Goal: Task Accomplishment & Management: Use online tool/utility

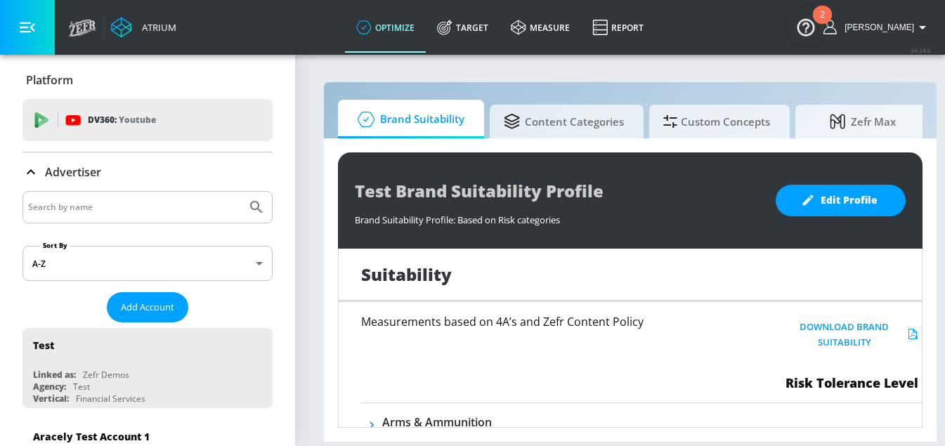
click at [87, 204] on input "Search by name" at bounding box center [134, 207] width 213 height 18
type input "ralph"
click at [241, 192] on button "Submit Search" at bounding box center [256, 207] width 31 height 31
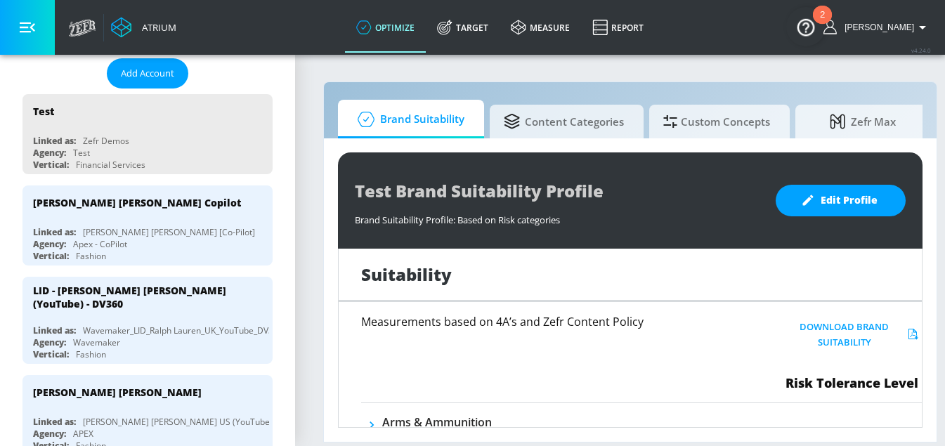
scroll to position [246, 0]
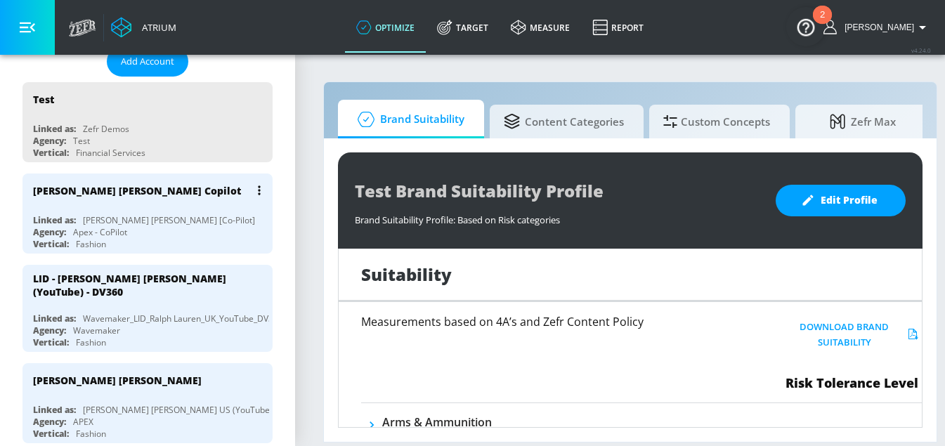
click at [123, 206] on div "[PERSON_NAME] [PERSON_NAME] Copilot Linked as: [PERSON_NAME] [PERSON_NAME] [Co-…" at bounding box center [147, 214] width 250 height 80
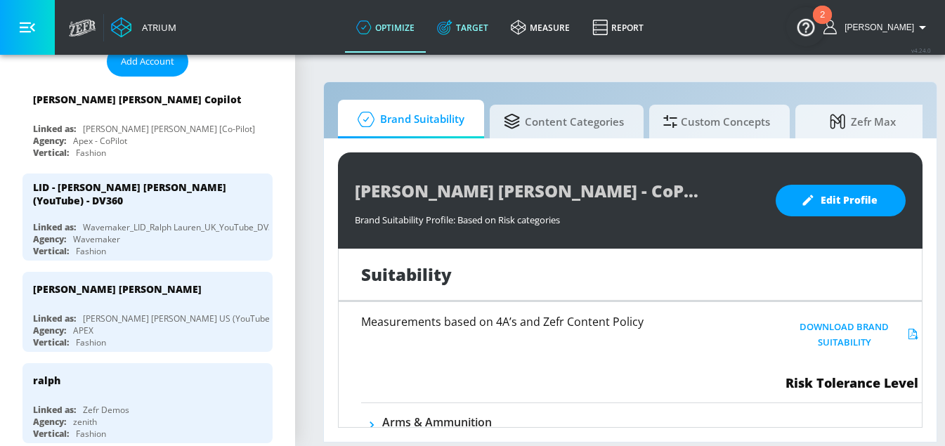
click at [496, 24] on link "Target" at bounding box center [463, 27] width 74 height 51
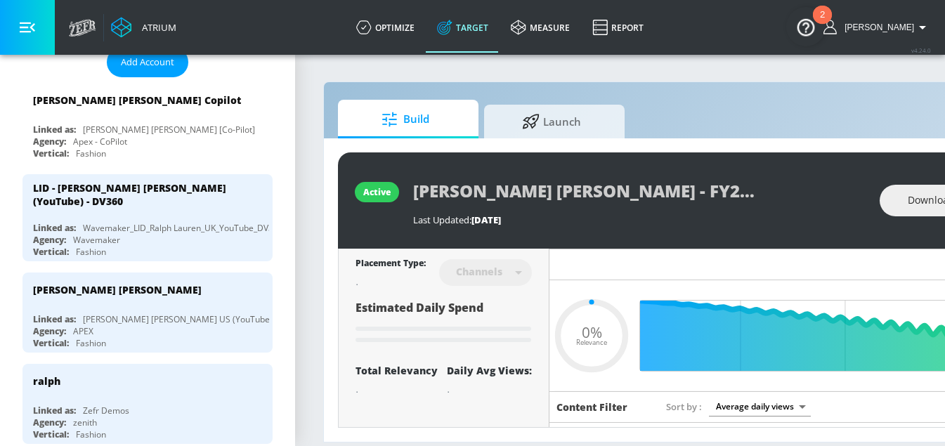
type input "0.05"
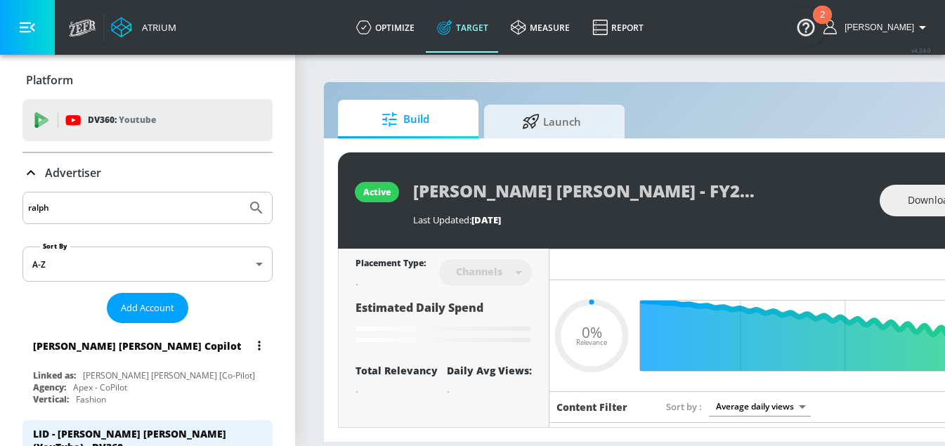
click at [81, 377] on div "Linked as: [PERSON_NAME] [PERSON_NAME] [Co-Pilot]" at bounding box center [151, 376] width 236 height 12
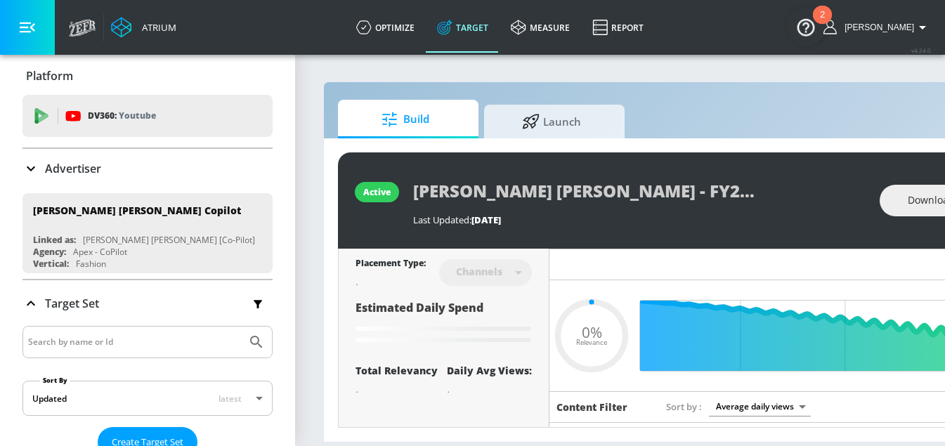
scroll to position [6, 0]
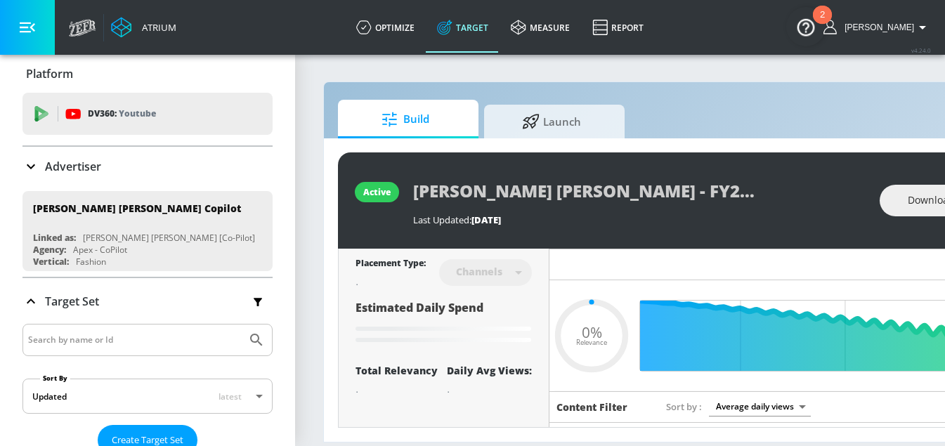
click at [69, 331] on input "Search by name or Id" at bounding box center [134, 340] width 213 height 18
type input "fall"
click at [241, 325] on button "Submit Search" at bounding box center [256, 340] width 31 height 31
click at [257, 336] on icon "Submit Search" at bounding box center [256, 340] width 17 height 17
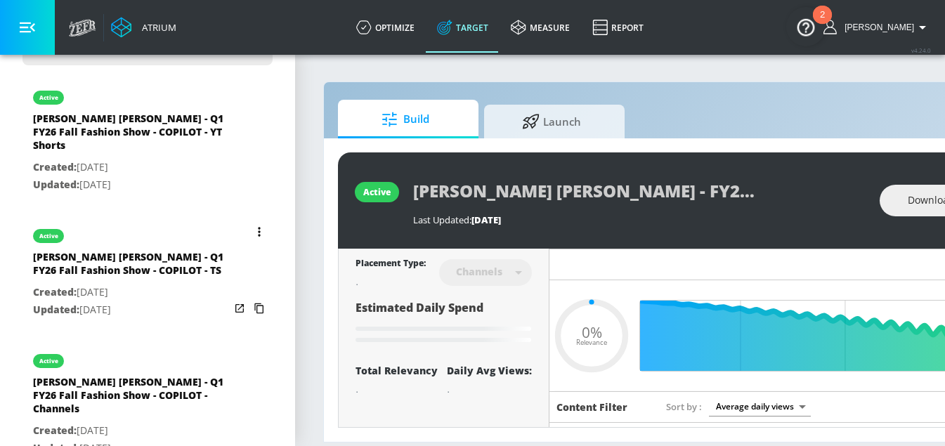
scroll to position [521, 0]
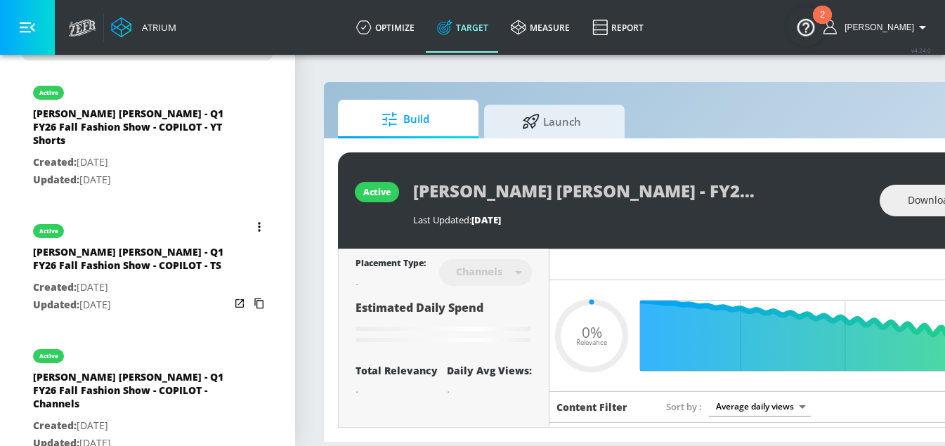
type input "0.51"
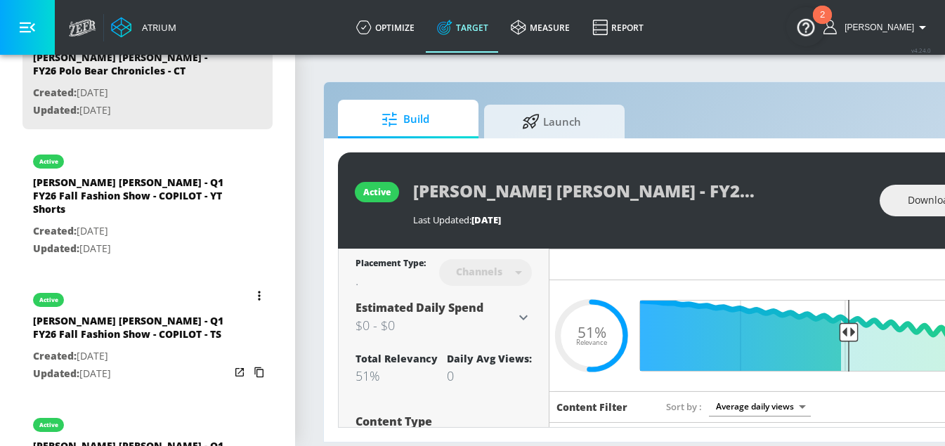
scroll to position [456, 0]
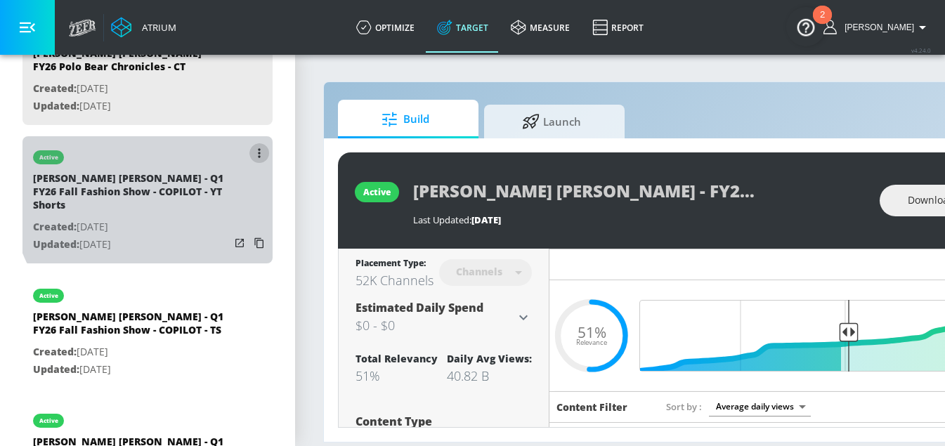
click at [254, 156] on button "list of Target Set" at bounding box center [259, 153] width 20 height 20
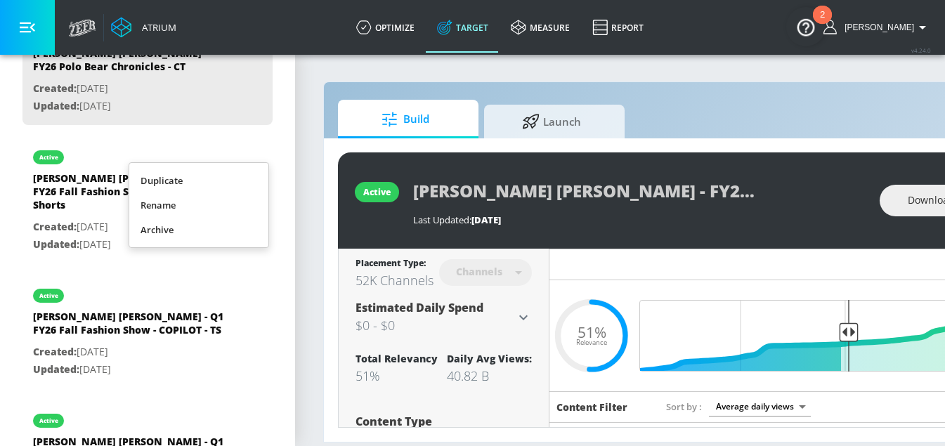
click at [228, 186] on li "Duplicate" at bounding box center [198, 181] width 139 height 25
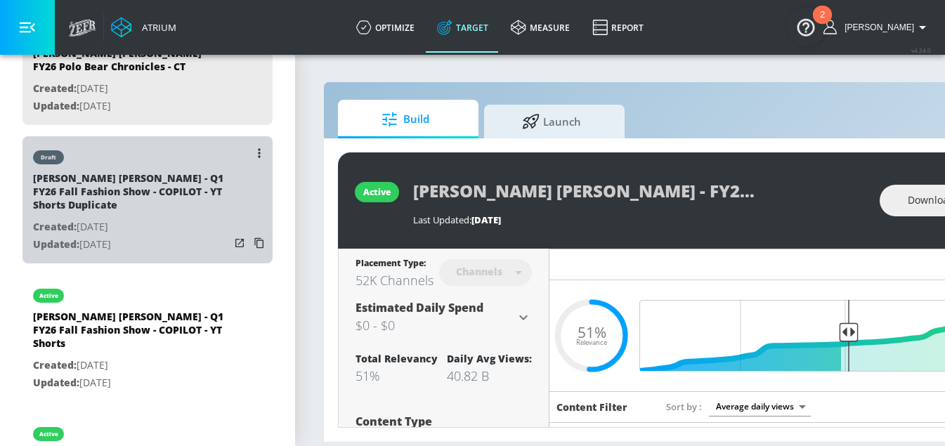
click at [122, 219] on p "Created: [DATE]" at bounding box center [131, 228] width 197 height 18
type input "[PERSON_NAME] [PERSON_NAME] - Q1 FY26 Fall Fashion Show - COPILOT - YT Shorts D…"
type input "0.05"
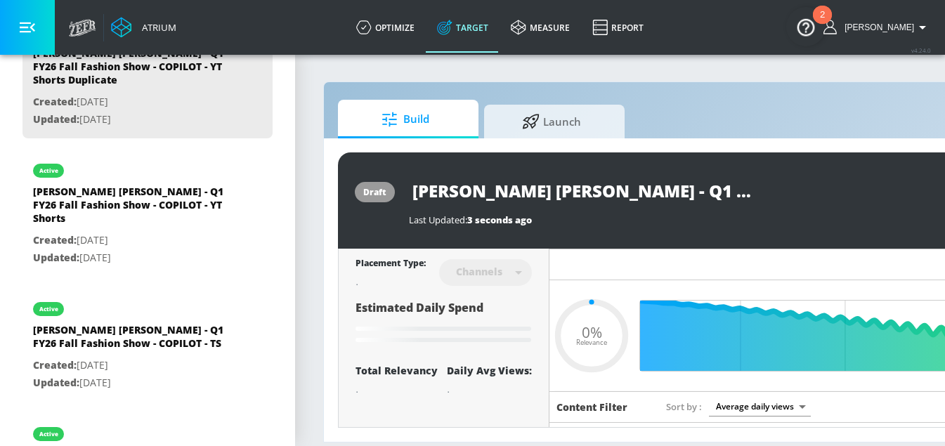
click at [664, 191] on input "[PERSON_NAME] [PERSON_NAME] - Q1 FY26 Fall Fashion Show - COPILOT - YT Shorts D…" at bounding box center [584, 191] width 351 height 32
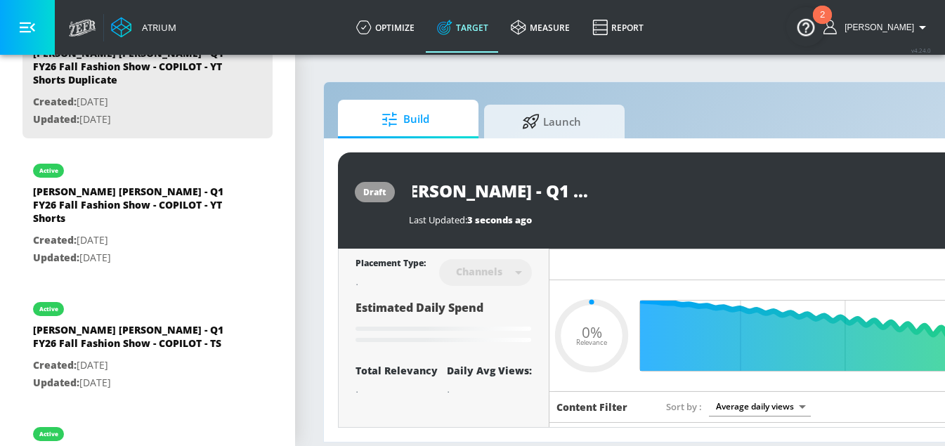
scroll to position [0, 249]
drag, startPoint x: 545, startPoint y: 190, endPoint x: 516, endPoint y: 196, distance: 30.2
click at [516, 196] on input "[PERSON_NAME] [PERSON_NAME] - Q1 FY26 Fall Fashion Show - COPILOT - YT Shorts D…" at bounding box center [584, 191] width 351 height 32
paste input "FY26 RL Spring Fashion Show"
type input "[PERSON_NAME] [PERSON_NAME] - FY26 RL Spring Fashion Show - COPILOT - YT Shorts…"
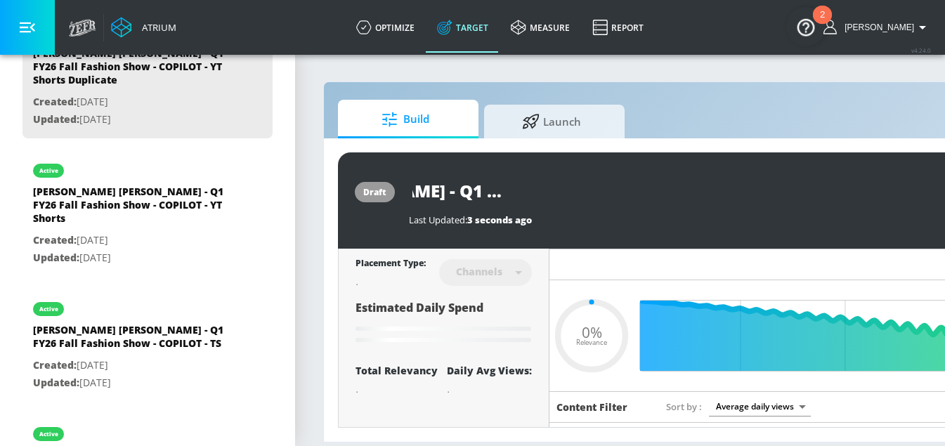
type input "0.05"
click at [651, 190] on input "[PERSON_NAME] [PERSON_NAME] - FY26 RL Spring Fashion Show - COPILOT - YT Shorts…" at bounding box center [559, 191] width 301 height 32
type input "[PERSON_NAME] [PERSON_NAME] - FY26 RL Spring Fashion Show - COPILOT - YT Shorts"
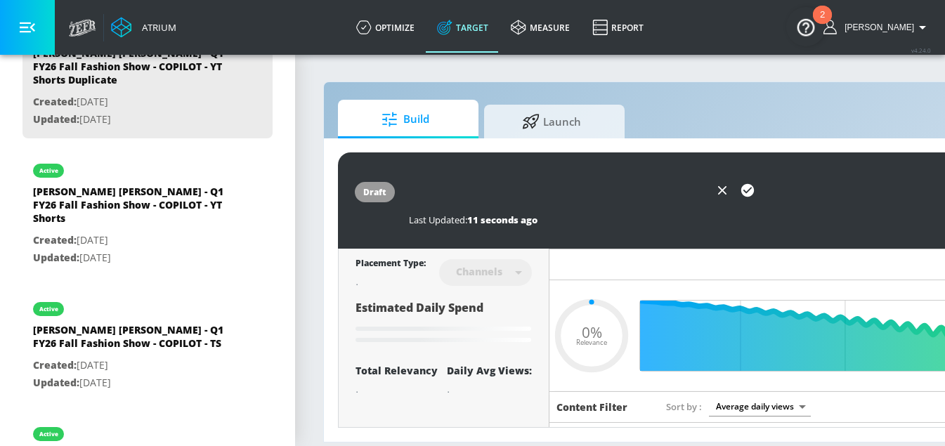
type input "0.05"
type input "[PERSON_NAME] [PERSON_NAME] - FY26 RL Spring Fashion Show - COPILOT - YT Shorts"
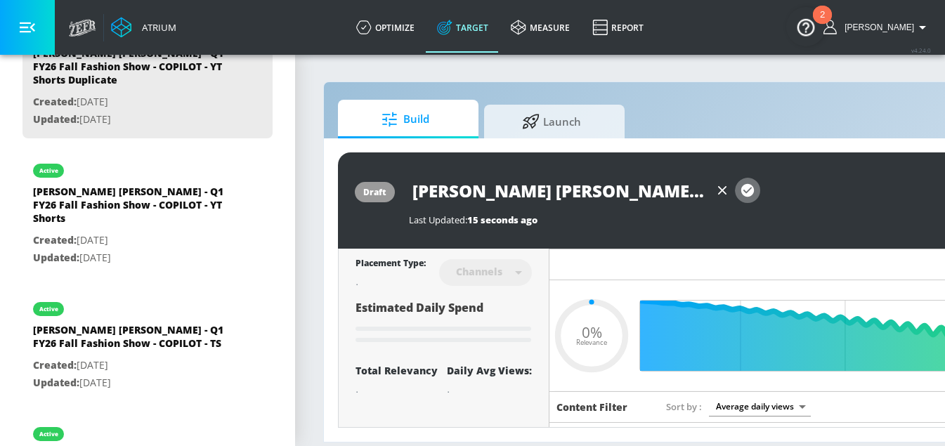
click at [746, 193] on icon "button" at bounding box center [747, 190] width 15 height 15
type input "0.05"
type input "[PERSON_NAME] [PERSON_NAME] - Q1 FY26 Fall Fashion Show - COPILOT - YT Shorts D…"
type input "0.3"
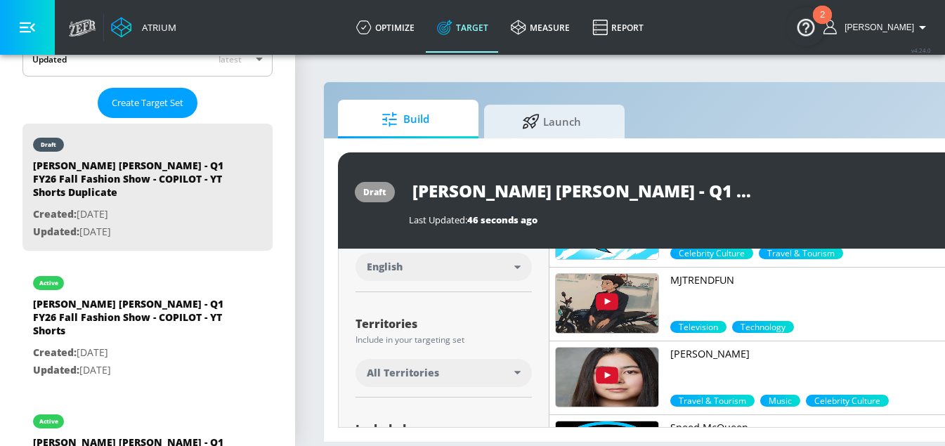
scroll to position [431, 0]
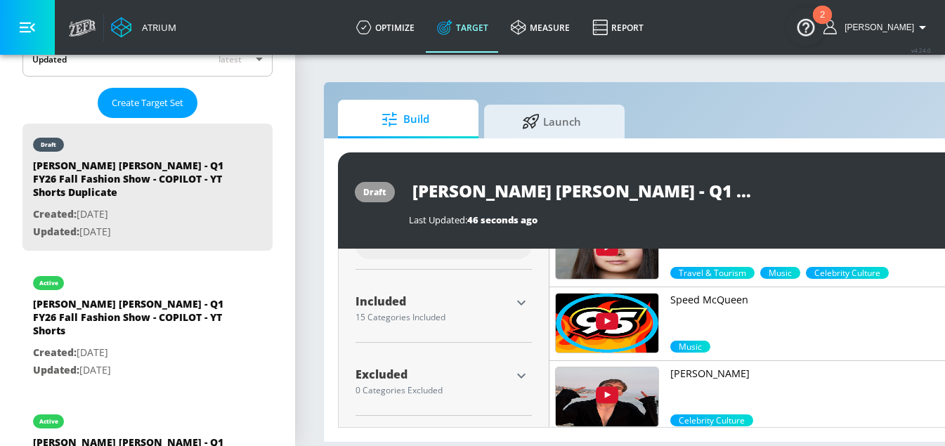
click at [505, 316] on div "15 Categories Included" at bounding box center [433, 317] width 155 height 8
click at [520, 297] on icon "button" at bounding box center [521, 302] width 17 height 17
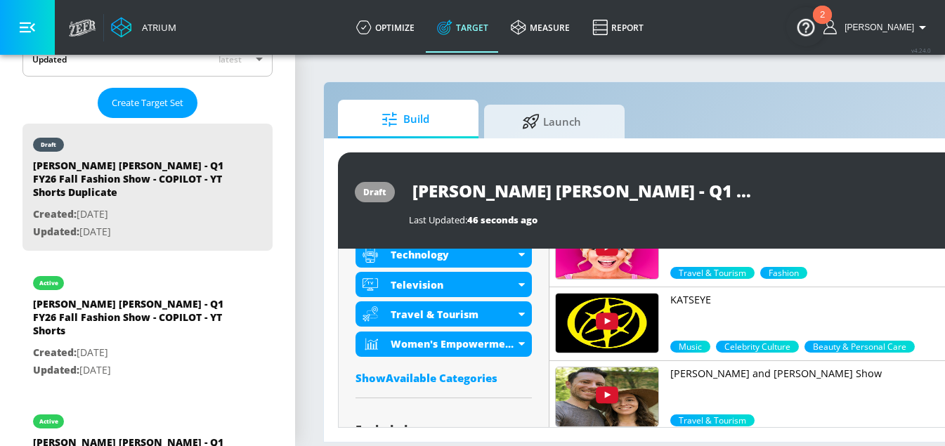
scroll to position [873, 0]
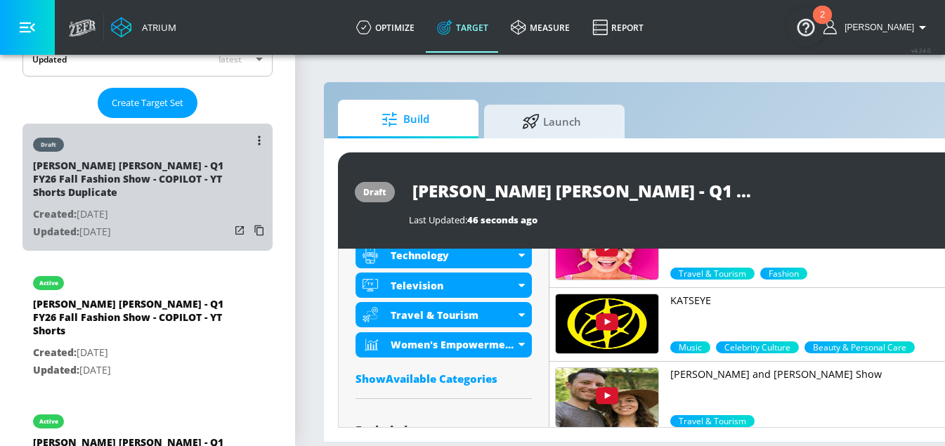
click at [162, 206] on p "Created: [DATE]" at bounding box center [131, 215] width 197 height 18
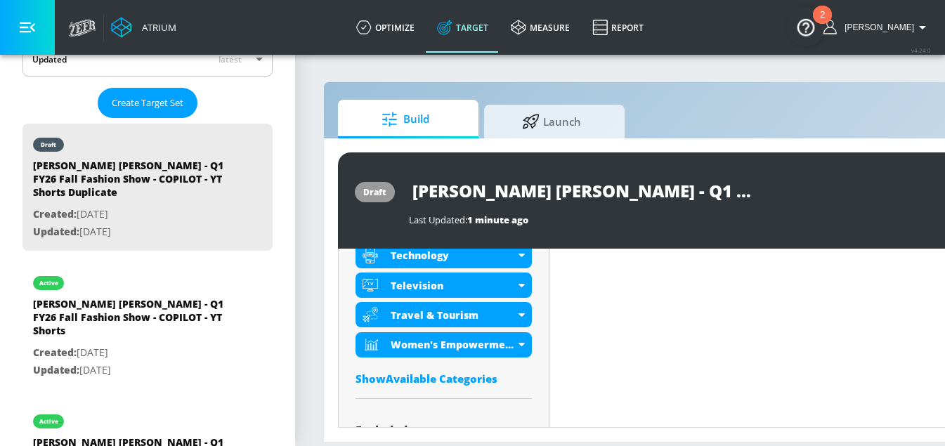
click at [584, 189] on input "[PERSON_NAME] [PERSON_NAME] - Q1 FY26 Fall Fashion Show - COPILOT - YT Shorts D…" at bounding box center [584, 191] width 351 height 32
drag, startPoint x: 472, startPoint y: 188, endPoint x: 689, endPoint y: 187, distance: 216.4
click at [689, 187] on input "[PERSON_NAME] [PERSON_NAME] - Q1 FY26 Fall Fashion Show - COPILOT - YT Shorts D…" at bounding box center [584, 191] width 351 height 32
paste input "FY26 RL Spring Fashion Show"
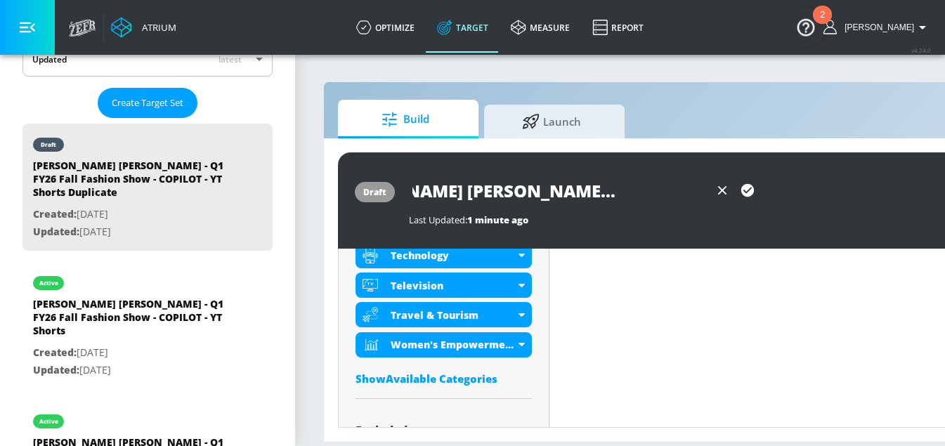
scroll to position [0, 0]
click at [746, 193] on icon "button" at bounding box center [747, 190] width 15 height 15
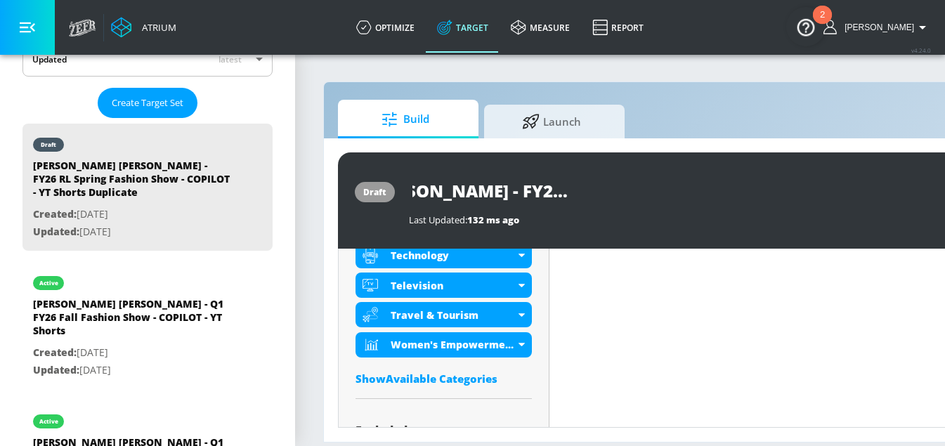
scroll to position [0, 191]
click at [557, 198] on input "[PERSON_NAME] [PERSON_NAME] - FY26 RL Spring Fashion Show - COPILOT - YT Shorts…" at bounding box center [584, 191] width 351 height 32
click at [691, 187] on input "[PERSON_NAME] [PERSON_NAME] - FY26 RL Spring Fashion Show - COPILOT - YT Shorts…" at bounding box center [584, 191] width 351 height 32
click at [715, 183] on input "[PERSON_NAME] [PERSON_NAME] - FY26 RL Spring Fashion Show - COPILOT - YT Shorts…" at bounding box center [584, 191] width 351 height 32
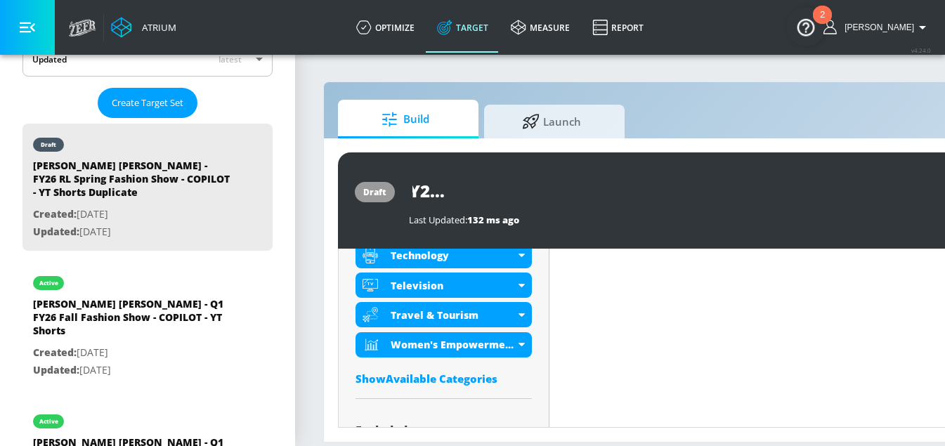
click at [715, 183] on input "[PERSON_NAME] [PERSON_NAME] - FY26 RL Spring Fashion Show - COPILOT - YT Shorts…" at bounding box center [584, 191] width 351 height 32
type input "[PERSON_NAME] [PERSON_NAME] - FY26 RL Spring Fashion Show - COPILOT - YT Shorts"
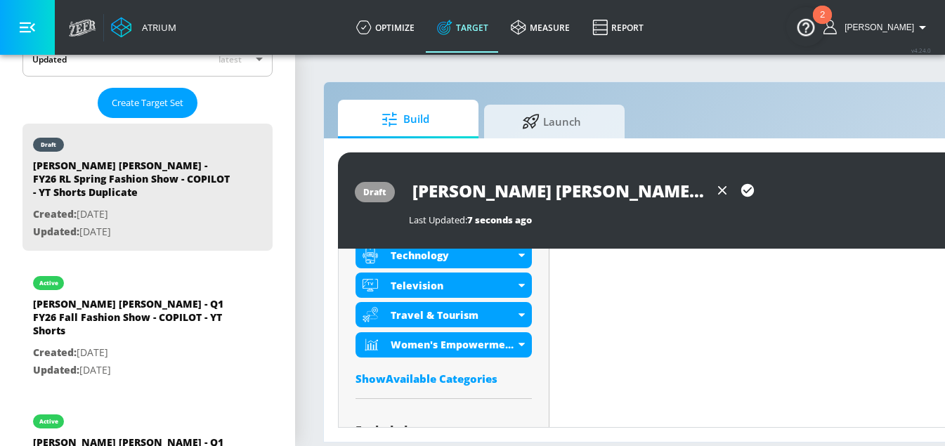
click at [748, 193] on icon "button" at bounding box center [747, 190] width 13 height 13
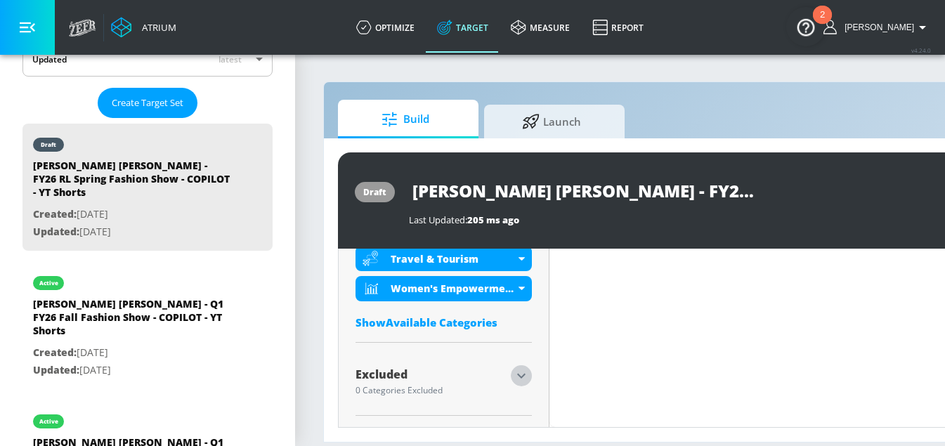
click at [521, 379] on icon "button" at bounding box center [521, 376] width 17 height 17
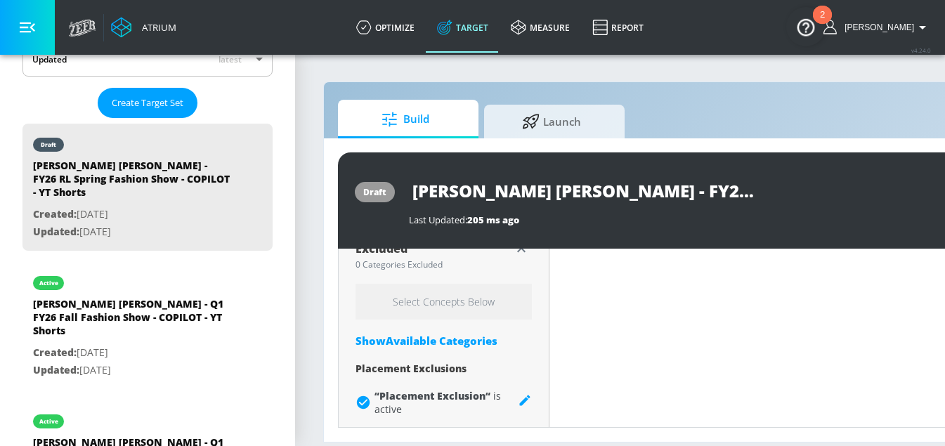
scroll to position [1069, 0]
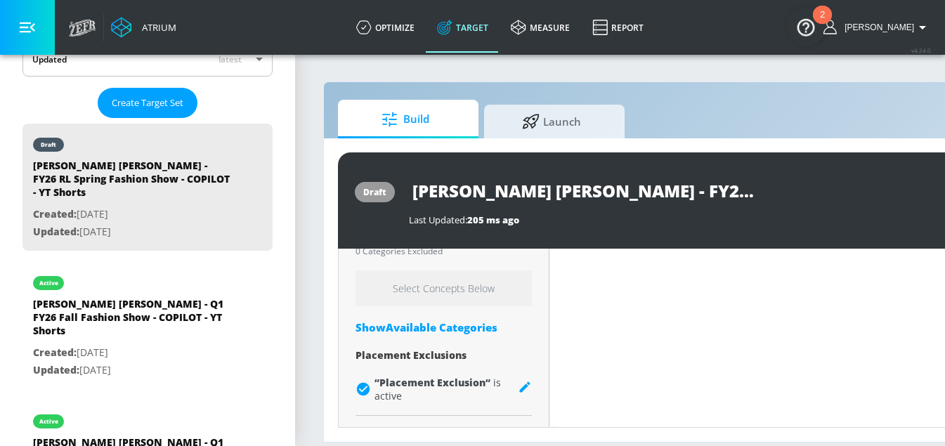
click at [450, 317] on div "Select Concepts Below Show Available Categories Placement Exclusions “ Placemen…" at bounding box center [444, 340] width 176 height 139
click at [453, 323] on div "Show Available Categories" at bounding box center [444, 327] width 176 height 14
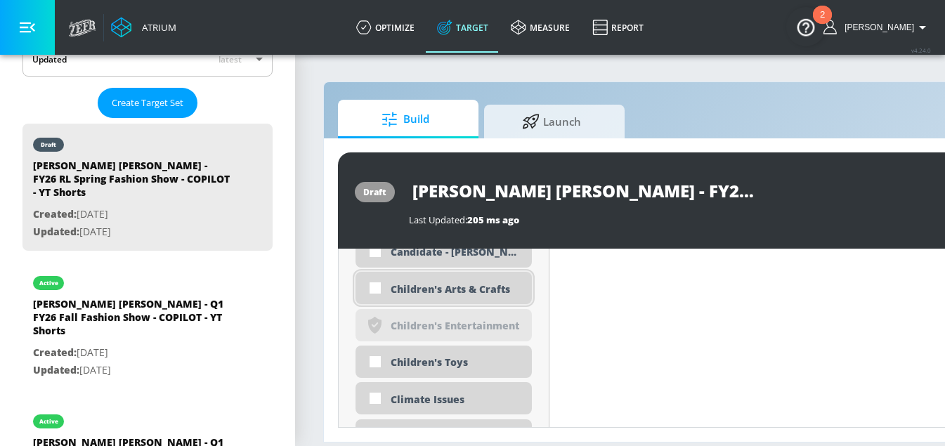
scroll to position [1576, 0]
click at [443, 367] on div "Children's Toys" at bounding box center [456, 363] width 131 height 13
checkbox input "true"
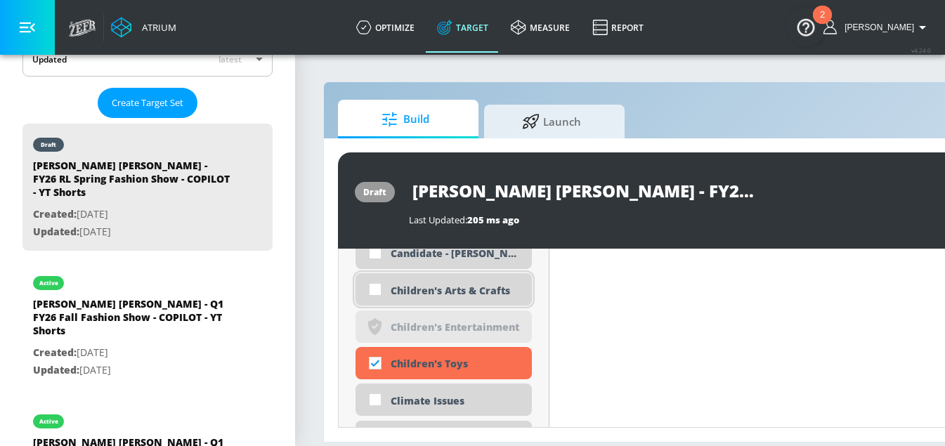
click at [434, 292] on div "Children's Arts & Crafts" at bounding box center [456, 290] width 131 height 13
checkbox input "true"
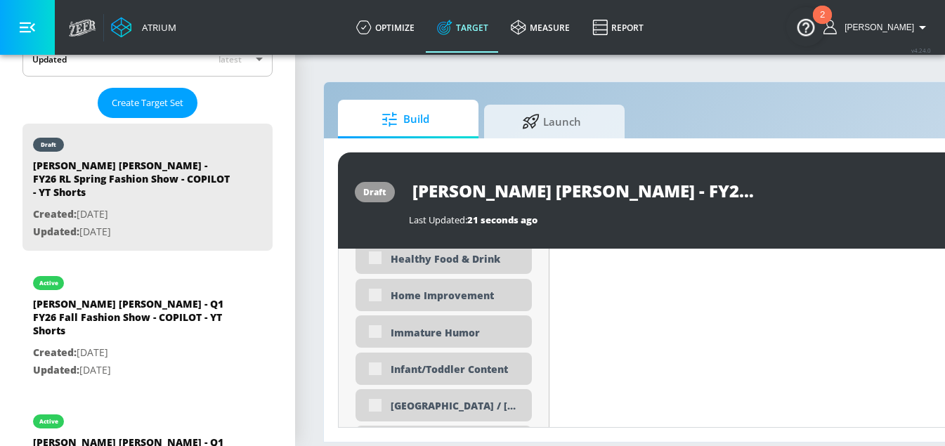
scroll to position [2735, 0]
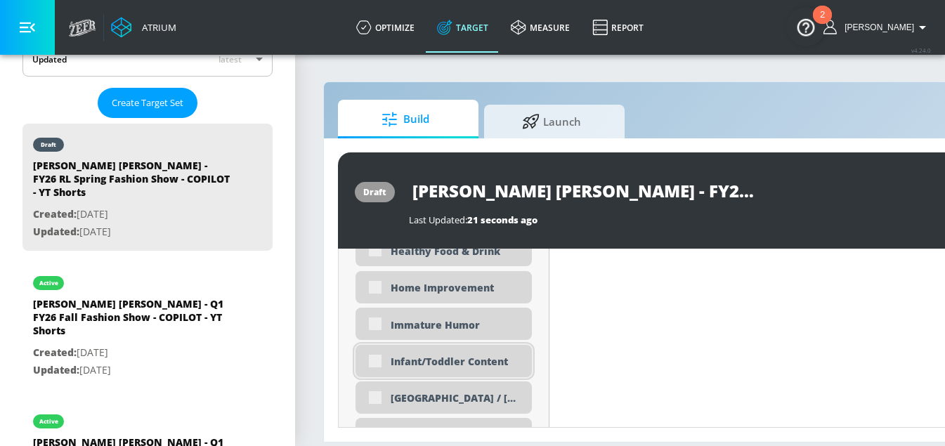
click at [425, 364] on div "Infant/Toddler Content" at bounding box center [456, 361] width 131 height 13
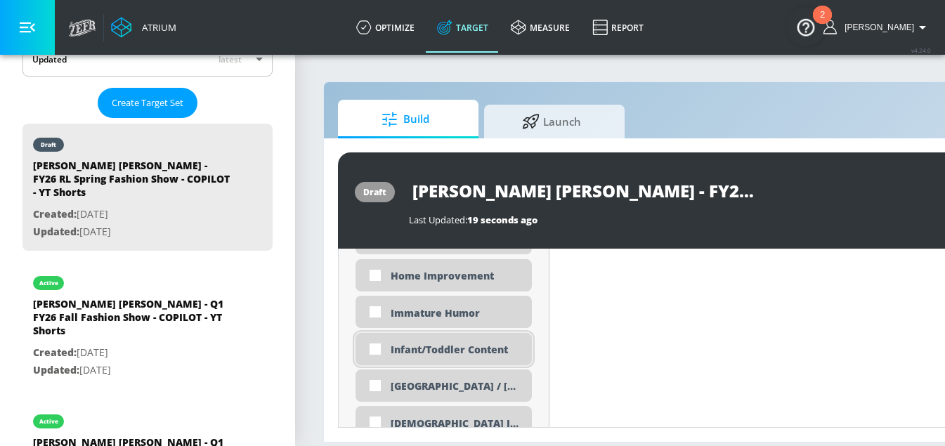
scroll to position [2723, 0]
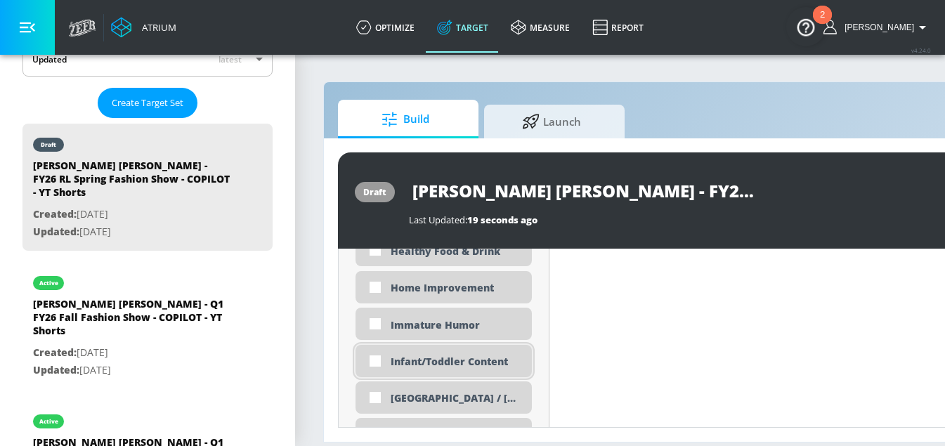
click at [406, 364] on div "Infant/Toddler Content" at bounding box center [456, 361] width 131 height 13
checkbox input "true"
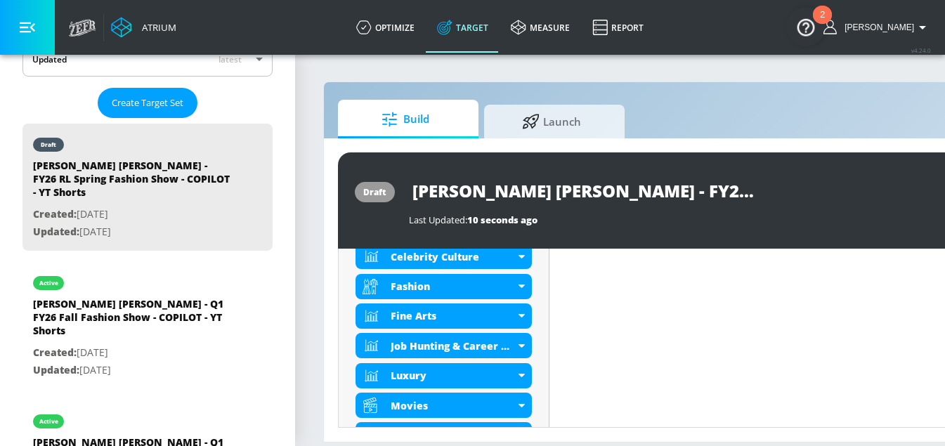
scroll to position [602, 0]
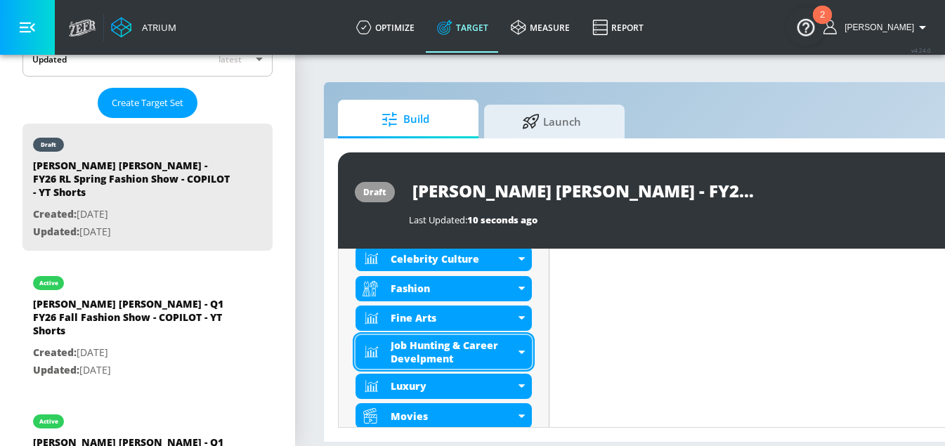
click at [450, 346] on div "Job Hunting & Career Develpment" at bounding box center [453, 352] width 124 height 27
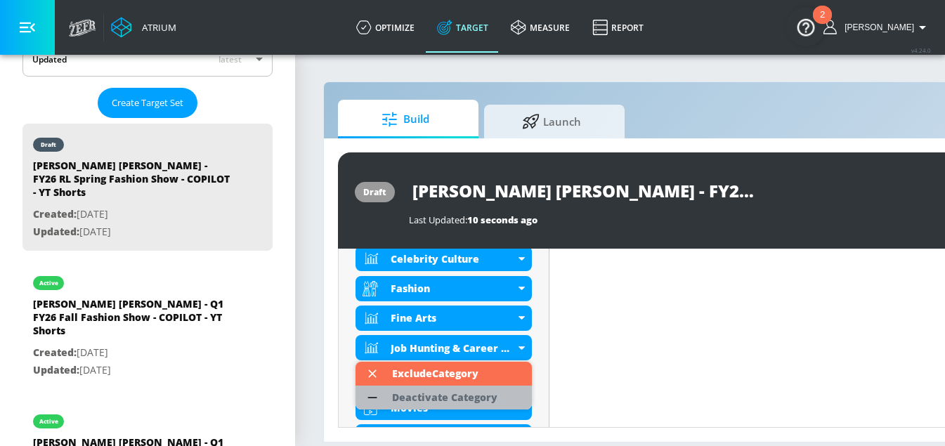
click at [432, 396] on div "Deactivate Category" at bounding box center [444, 398] width 105 height 10
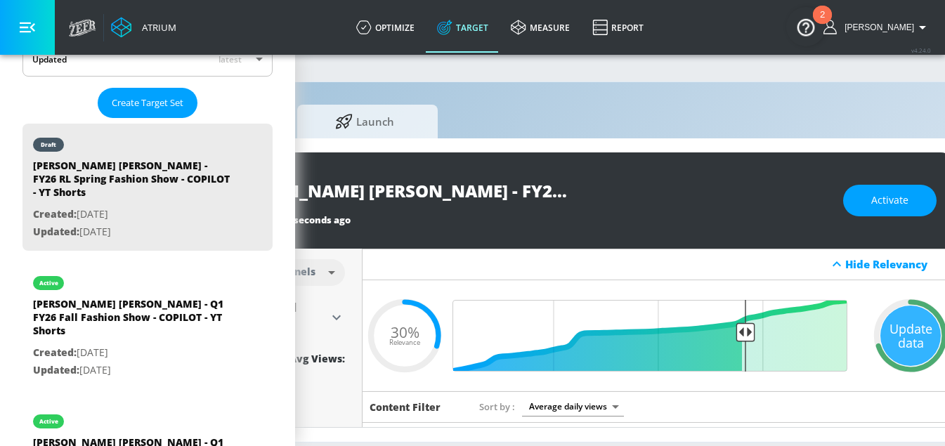
scroll to position [0, 217]
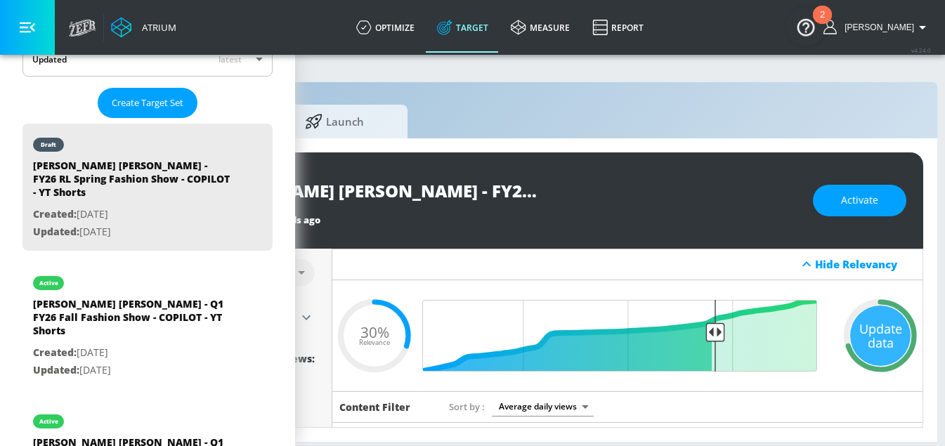
click at [866, 325] on div "Update data" at bounding box center [880, 336] width 60 height 60
click at [858, 398] on div "Sort by Average daily views avg_daily_views_last_7_days" at bounding box center [677, 406] width 456 height 19
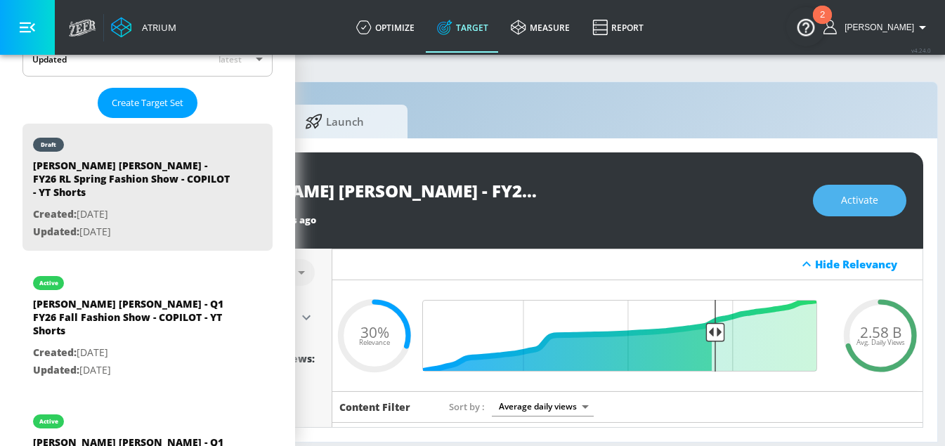
click at [860, 195] on span "Activate" at bounding box center [859, 201] width 37 height 18
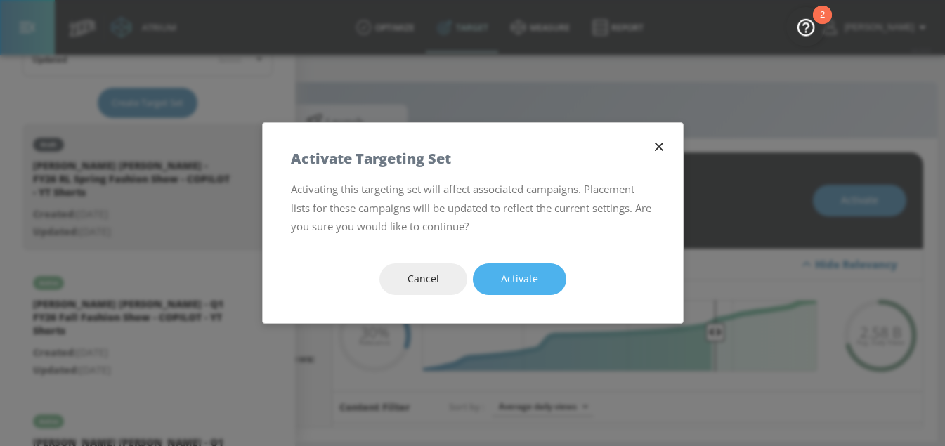
click at [516, 289] on button "Activate" at bounding box center [519, 280] width 93 height 32
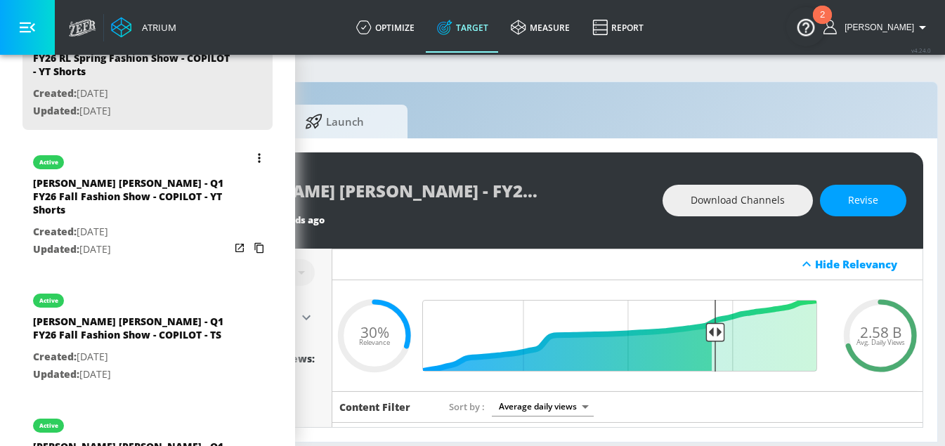
scroll to position [467, 0]
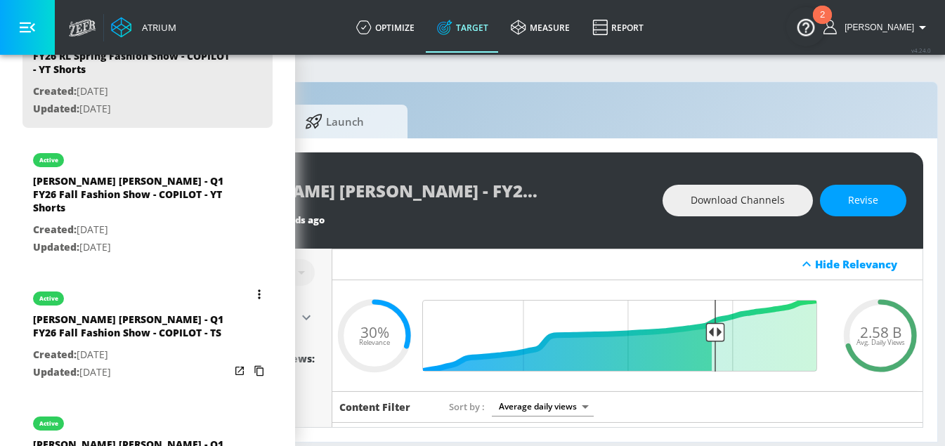
click at [255, 285] on button "list of Target Set" at bounding box center [259, 295] width 20 height 20
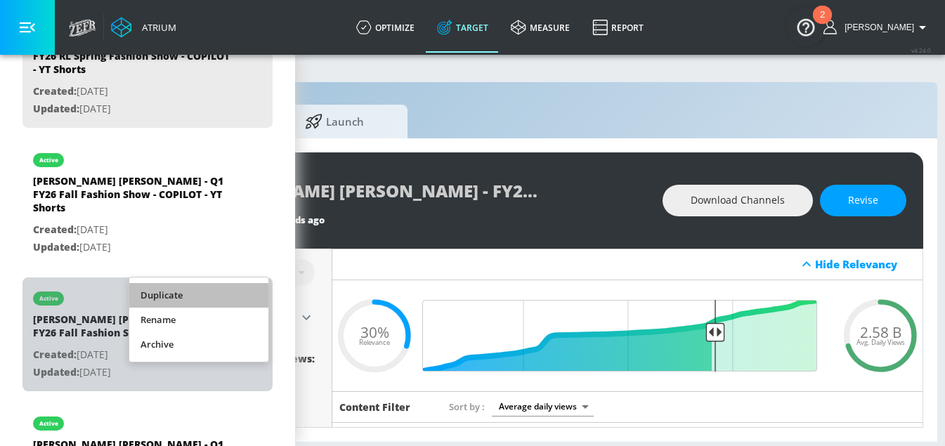
click at [197, 297] on li "Duplicate" at bounding box center [198, 295] width 139 height 25
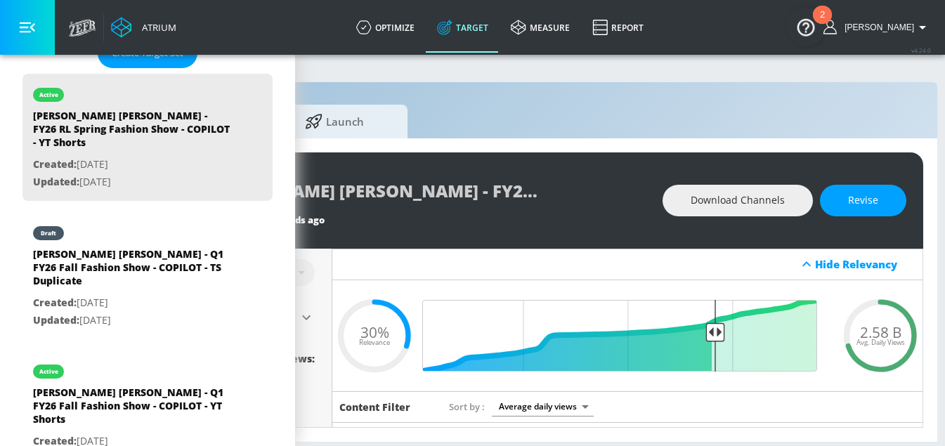
scroll to position [392, 0]
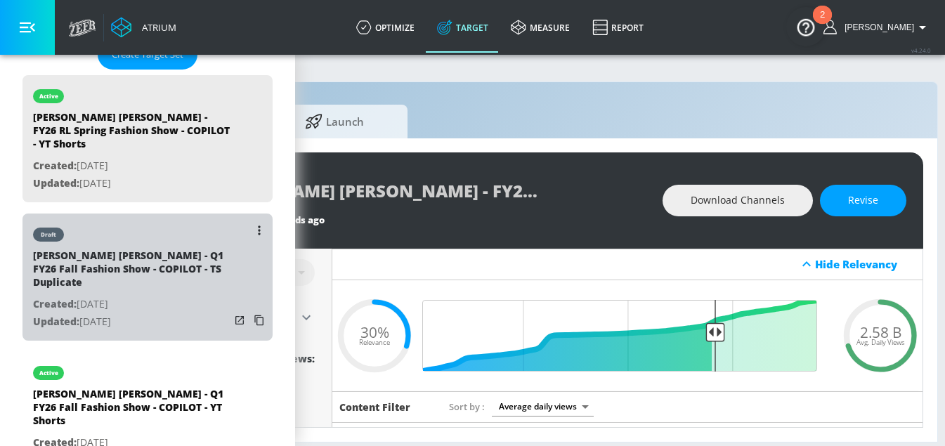
click at [152, 296] on p "Created: [DATE]" at bounding box center [131, 305] width 197 height 18
type input "[PERSON_NAME] [PERSON_NAME] - Q1 FY26 Fall Fashion Show - COPILOT - TS Duplicate"
type input "videos"
type input "0.05"
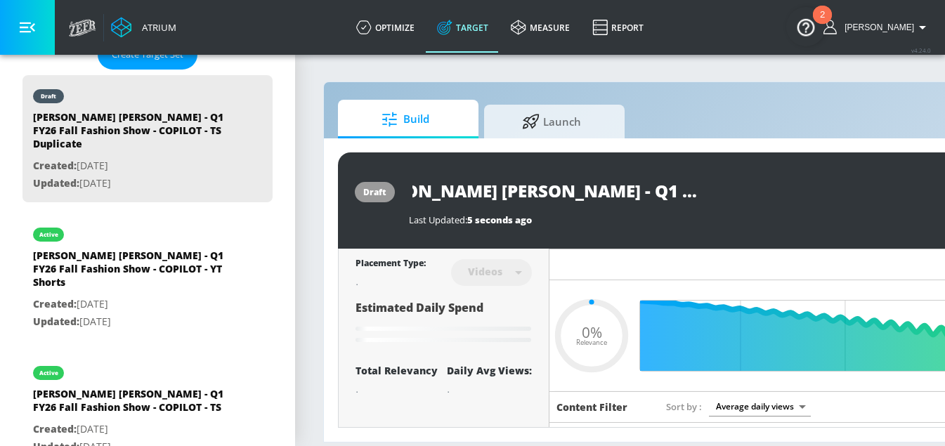
scroll to position [0, 220]
click at [545, 192] on input "[PERSON_NAME] [PERSON_NAME] - Q1 FY26 Fall Fashion Show - COPILOT - TS Duplicate" at bounding box center [584, 191] width 351 height 32
paste input "FY26 RL Spring Fashion Show"
type input "[PERSON_NAME] [PERSON_NAME] - FY26 RL Spring Fashion Show - COPILOT - TS Duplic…"
type input "0.05"
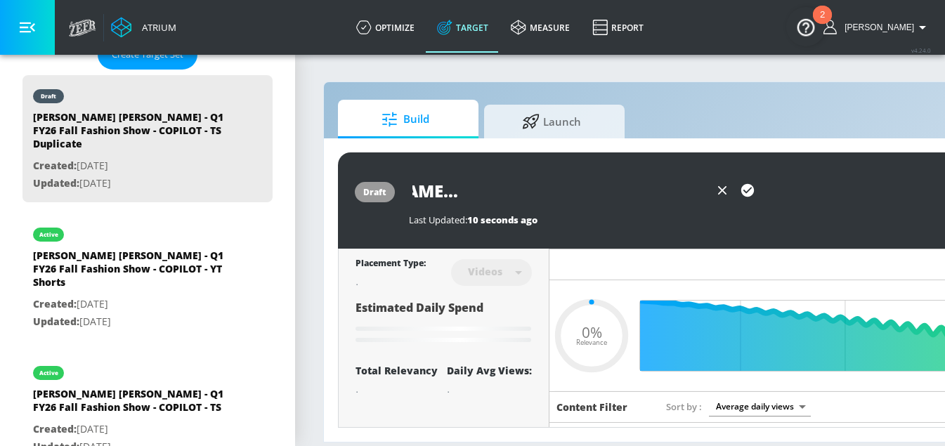
scroll to position [0, 298]
click at [687, 197] on input "[PERSON_NAME] [PERSON_NAME] - FY26 RL Spring Fashion Show - COPILOT - TS Duplic…" at bounding box center [559, 191] width 301 height 32
type input "[PERSON_NAME] [PERSON_NAME] - FY26 RL Spring Fashion Show - COPILOT - TS"
type input "0.05"
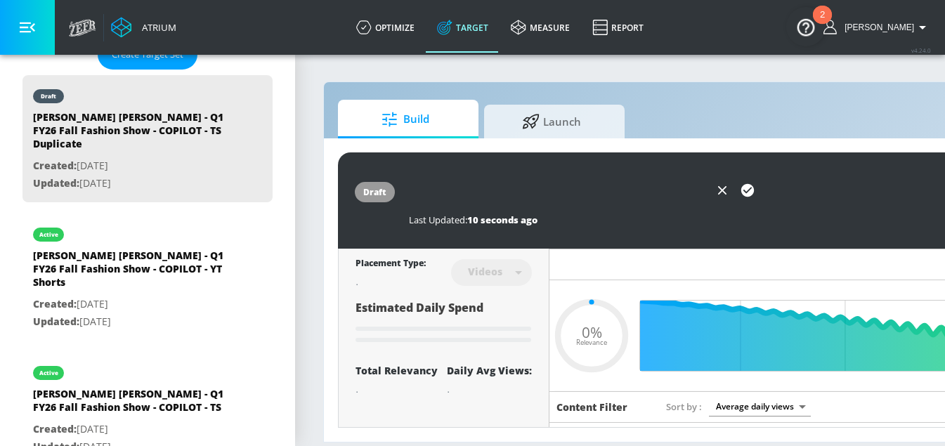
scroll to position [0, 210]
type input "[PERSON_NAME] [PERSON_NAME] - FY26 RL Spring Fashion Show - COPILOT - TS"
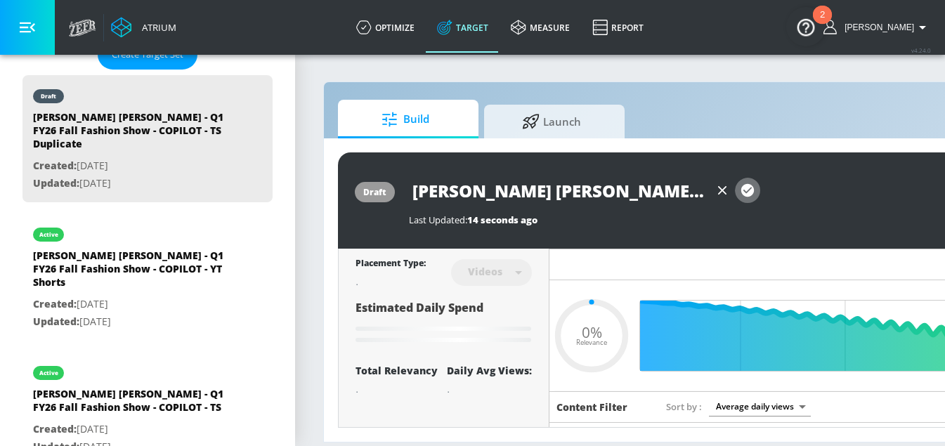
click at [746, 188] on icon "button" at bounding box center [747, 190] width 13 height 13
type input "0.05"
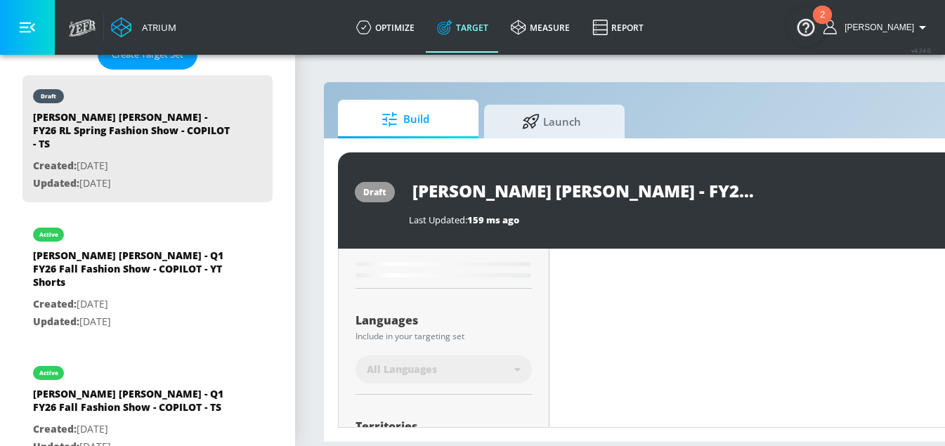
type input "[PERSON_NAME] [PERSON_NAME] - Q1 FY26 Fall Fashion Show - COPILOT - TS Duplicate"
type input "0.31"
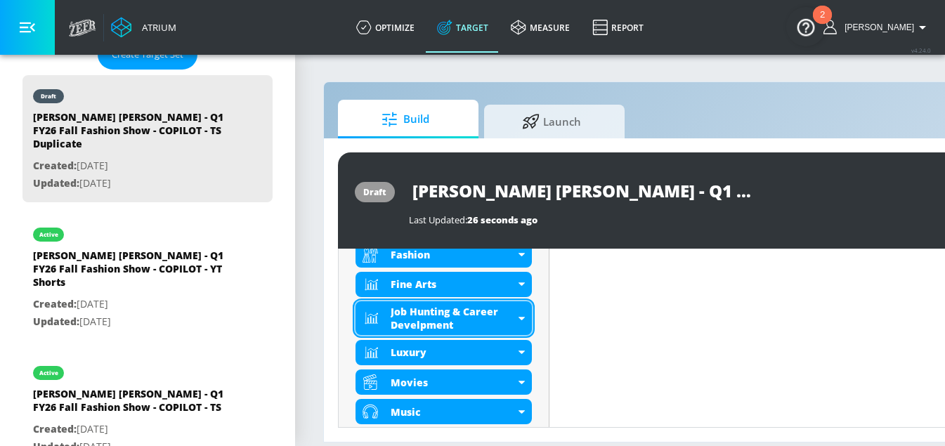
scroll to position [635, 0]
click at [446, 320] on div "Job Hunting & Career Develpment" at bounding box center [453, 319] width 124 height 27
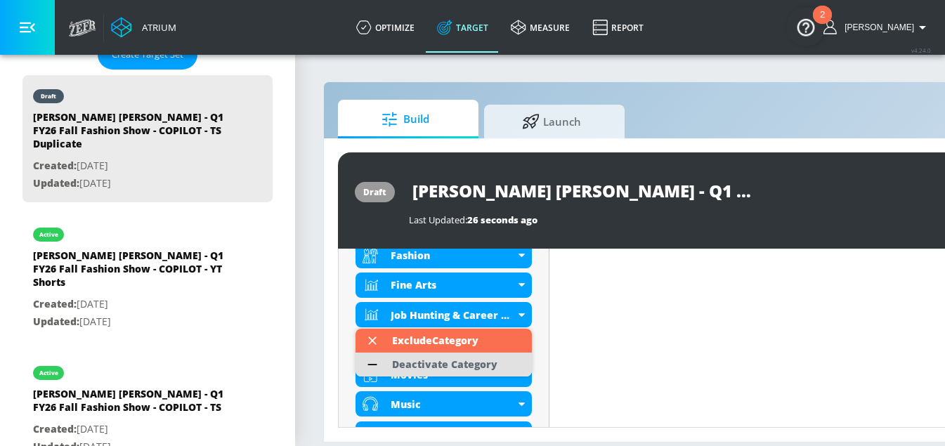
click at [437, 360] on div "Deactivate Category" at bounding box center [444, 365] width 105 height 10
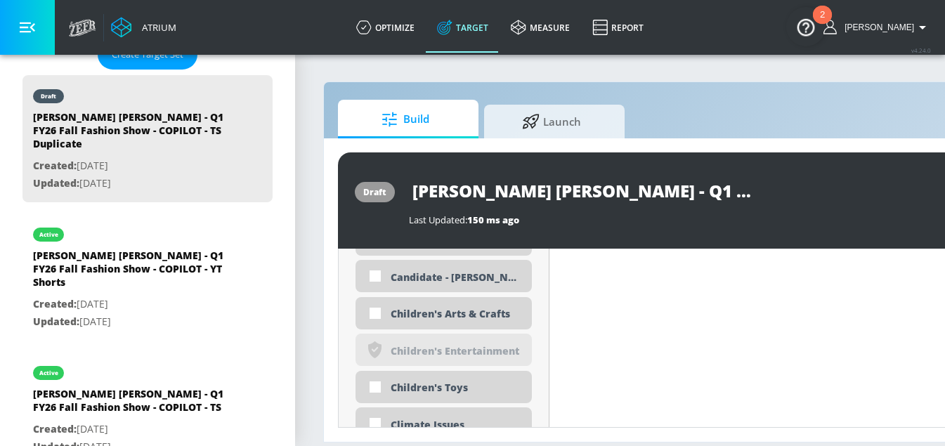
scroll to position [1497, 0]
click at [434, 393] on div "Children's Toys" at bounding box center [456, 386] width 131 height 13
checkbox input "true"
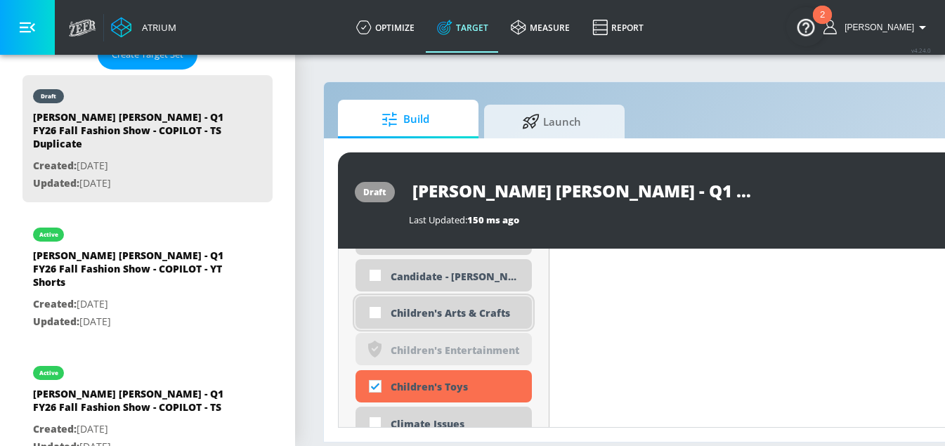
click at [438, 313] on div "Children's Arts & Crafts" at bounding box center [456, 312] width 131 height 13
checkbox input "true"
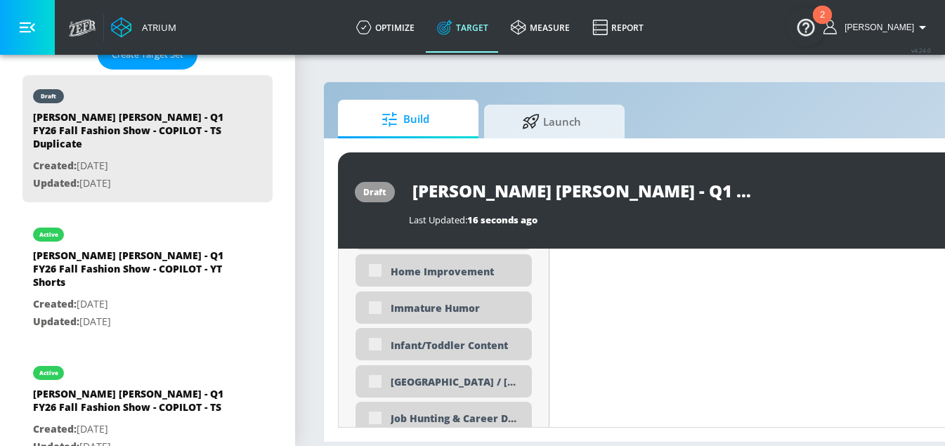
scroll to position [2712, 0]
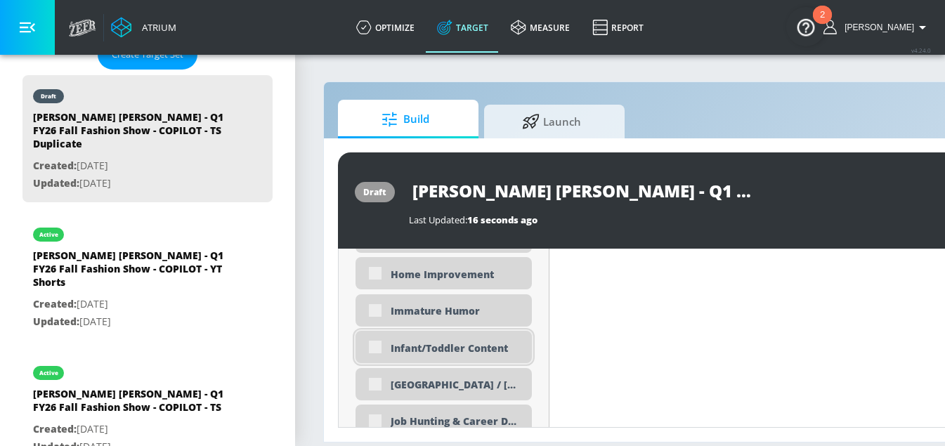
click at [432, 342] on div "Infant/Toddler Content" at bounding box center [456, 348] width 131 height 13
click at [431, 349] on div "Infant/Toddler Content" at bounding box center [456, 348] width 131 height 13
click at [440, 351] on div "Infant/Toddler Content" at bounding box center [456, 348] width 131 height 13
click at [403, 356] on div "Infant/Toddler Content" at bounding box center [444, 347] width 176 height 32
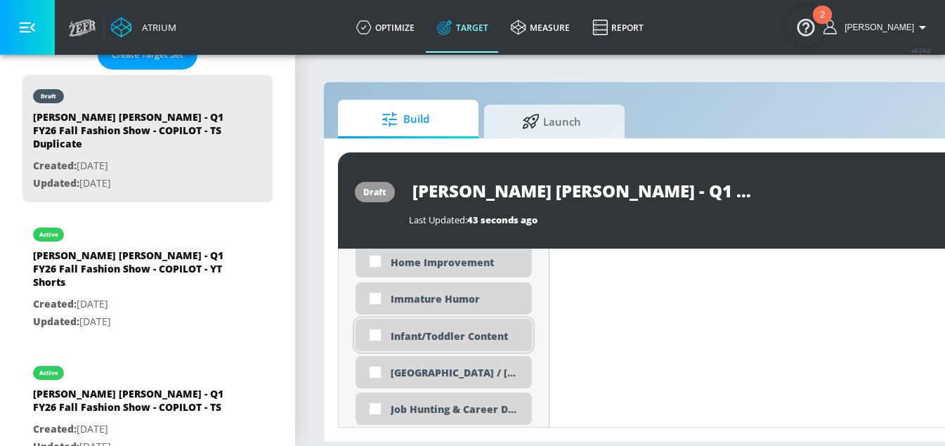
scroll to position [2700, 0]
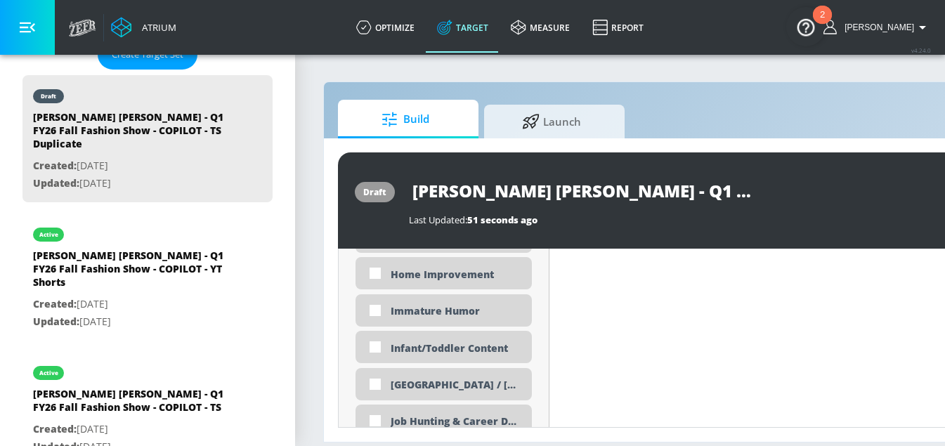
click at [658, 192] on input "[PERSON_NAME] [PERSON_NAME] - Q1 FY26 Fall Fashion Show - COPILOT - TS Duplicate" at bounding box center [584, 191] width 351 height 32
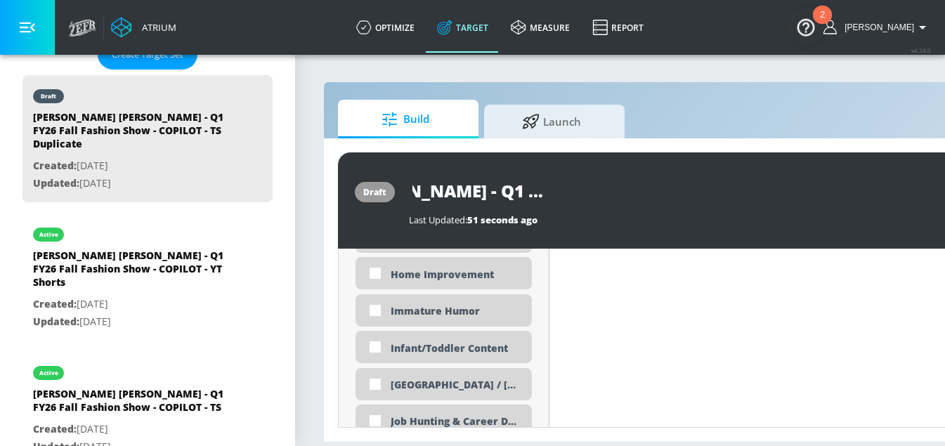
drag, startPoint x: 545, startPoint y: 191, endPoint x: 558, endPoint y: 191, distance: 13.4
click at [558, 191] on input "[PERSON_NAME] [PERSON_NAME] - Q1 FY26 Fall Fashion Show - COPILOT - TS Duplicate" at bounding box center [584, 191] width 351 height 32
paste input "FY26 RL Spring Fashion Show"
click at [666, 192] on input "[PERSON_NAME] [PERSON_NAME] - FY26 RL Spring Fashion Show - COPILOT - TS Duplic…" at bounding box center [559, 191] width 301 height 32
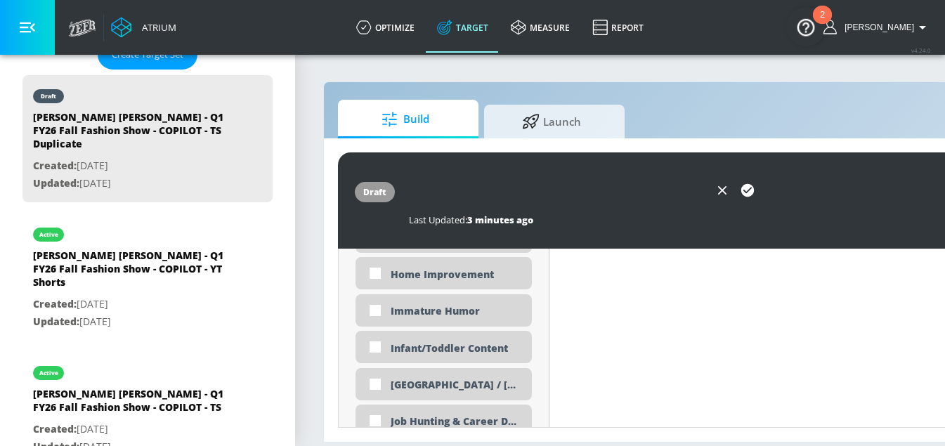
click at [666, 192] on input "[PERSON_NAME] [PERSON_NAME] - FY26 RL Spring Fashion Show - COPILOT - TS Duplic…" at bounding box center [559, 191] width 301 height 32
type input "[PERSON_NAME] [PERSON_NAME] - FY26 RL Spring Fashion Show - COPILOT - TS"
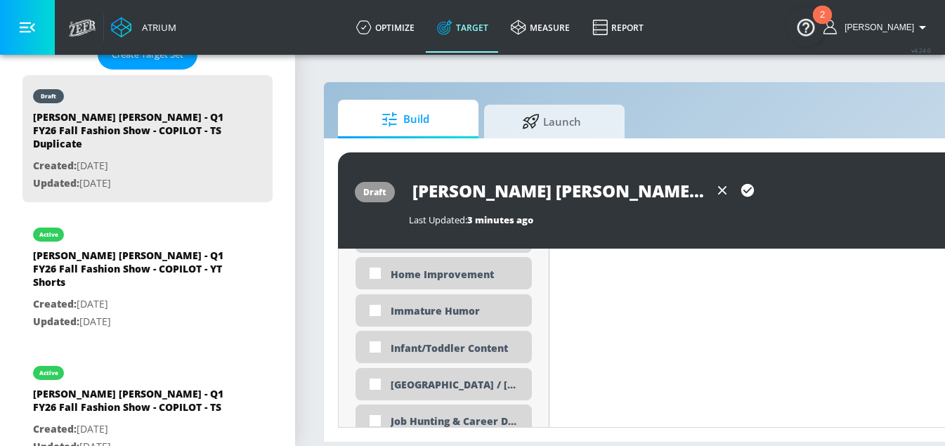
click at [750, 188] on icon "button" at bounding box center [747, 190] width 15 height 15
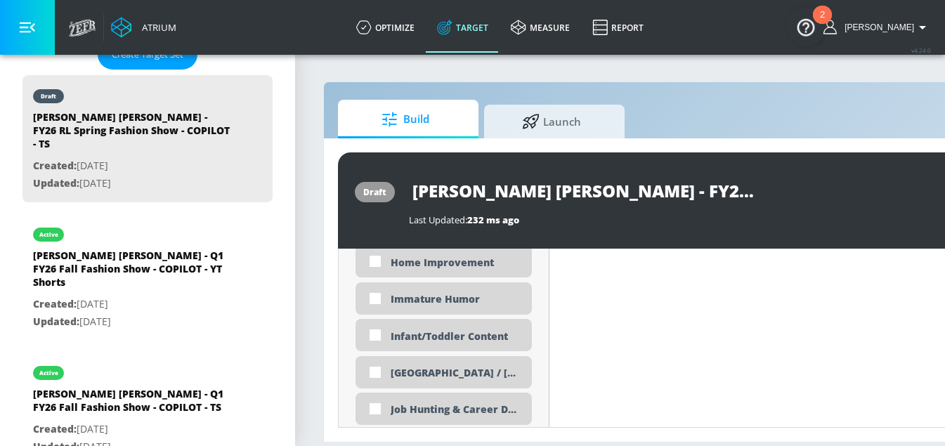
scroll to position [2700, 0]
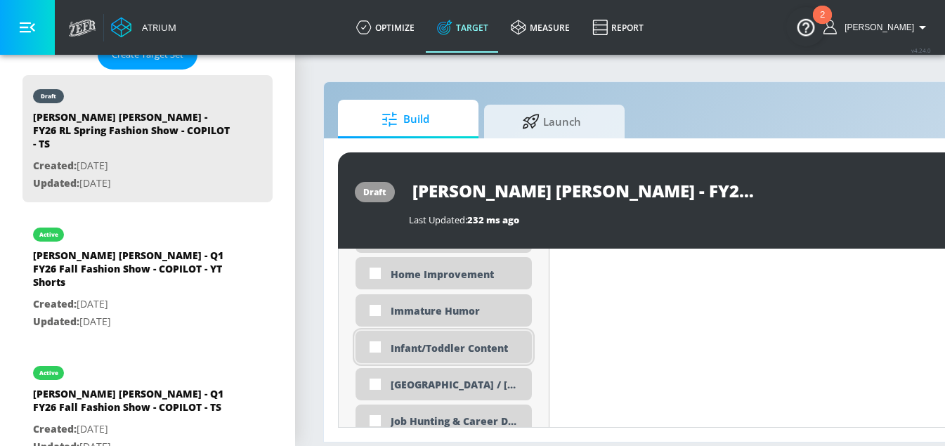
click at [462, 350] on div "Infant/Toddler Content" at bounding box center [456, 348] width 131 height 13
checkbox input "true"
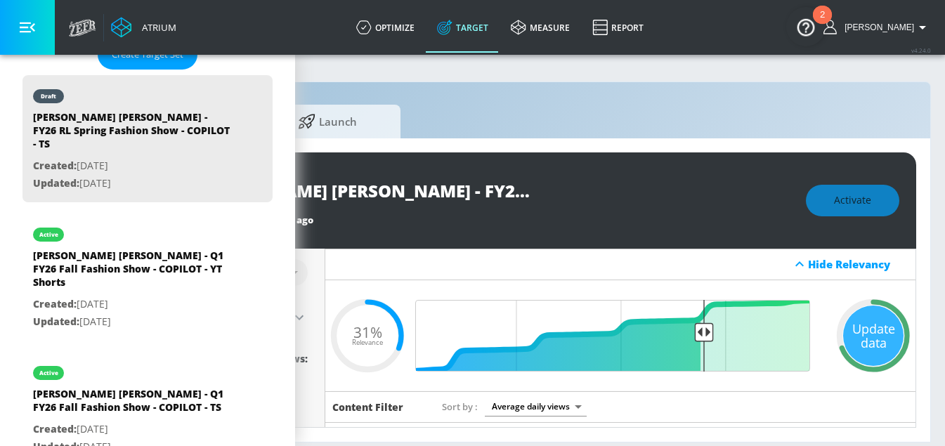
scroll to position [0, 228]
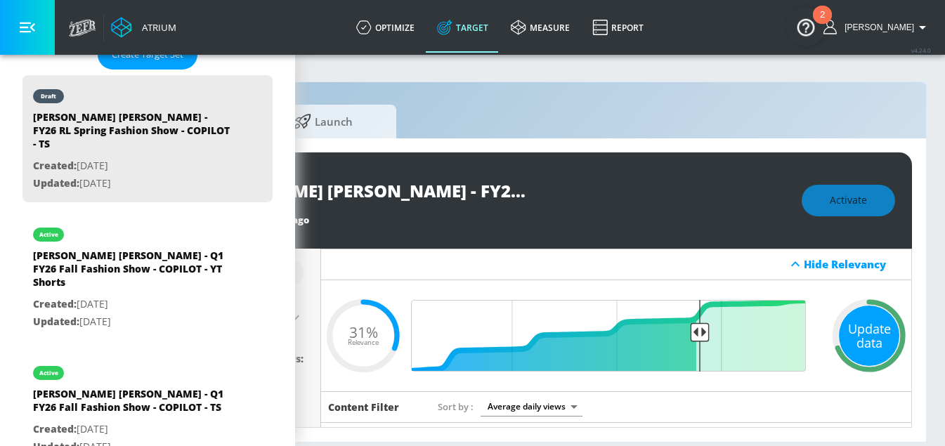
click at [871, 337] on div "Update data" at bounding box center [869, 336] width 60 height 60
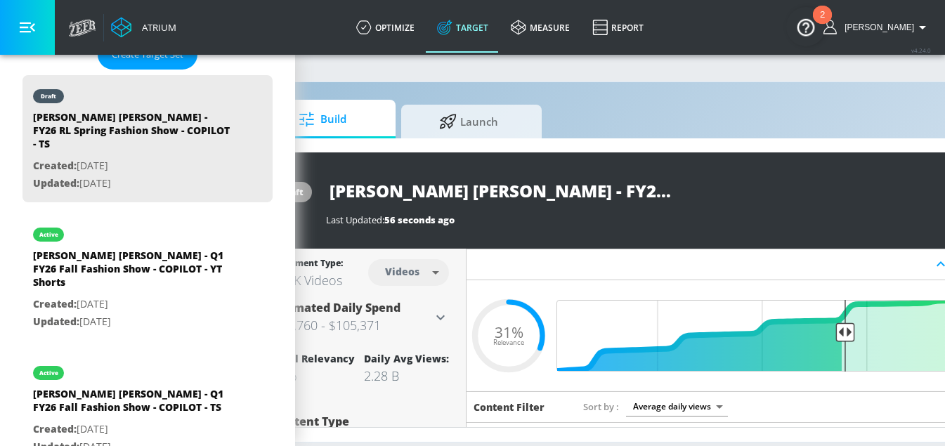
scroll to position [0, 238]
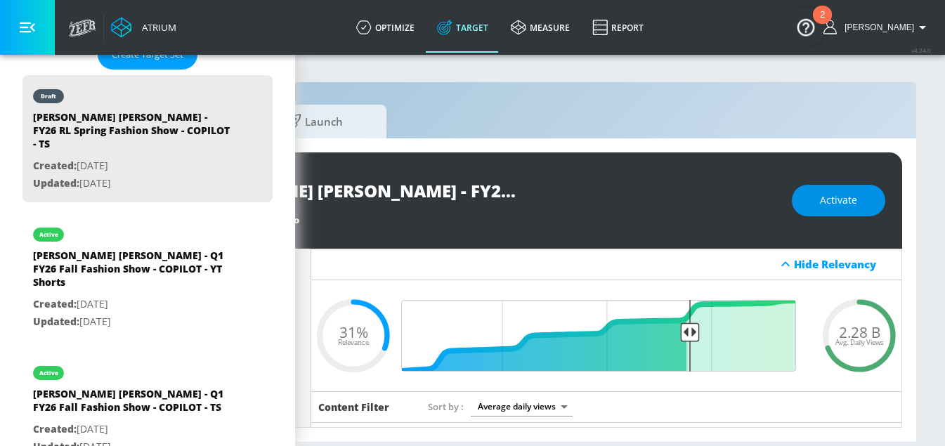
click at [829, 199] on span "Activate" at bounding box center [838, 201] width 37 height 18
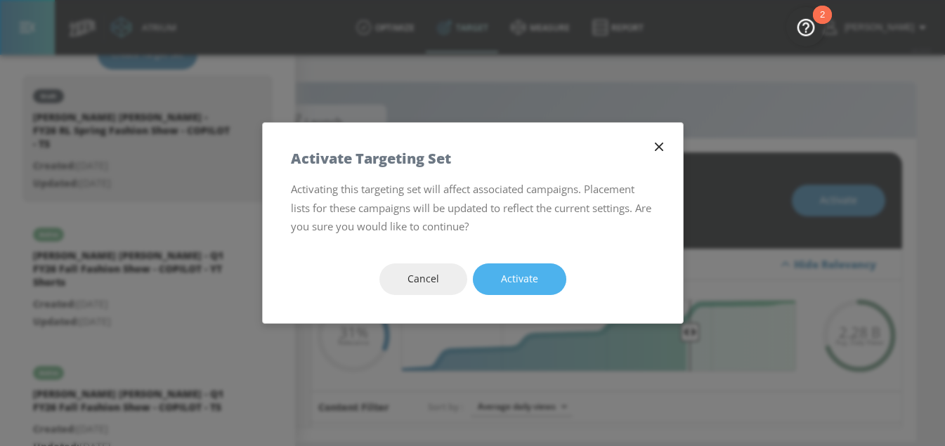
click at [508, 278] on span "Activate" at bounding box center [519, 280] width 37 height 18
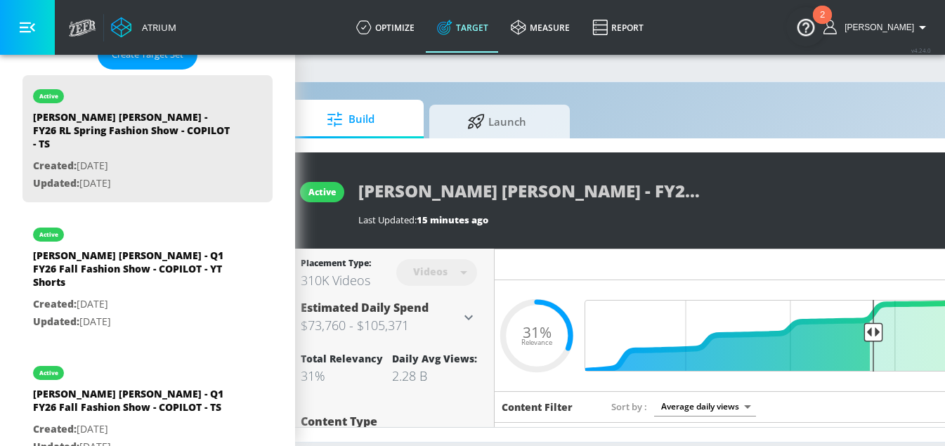
scroll to position [0, 156]
click at [774, 217] on div "[PERSON_NAME] [PERSON_NAME] - FY26 RL Spring Fashion Show - COPILOT - TS Last U…" at bounding box center [663, 200] width 610 height 51
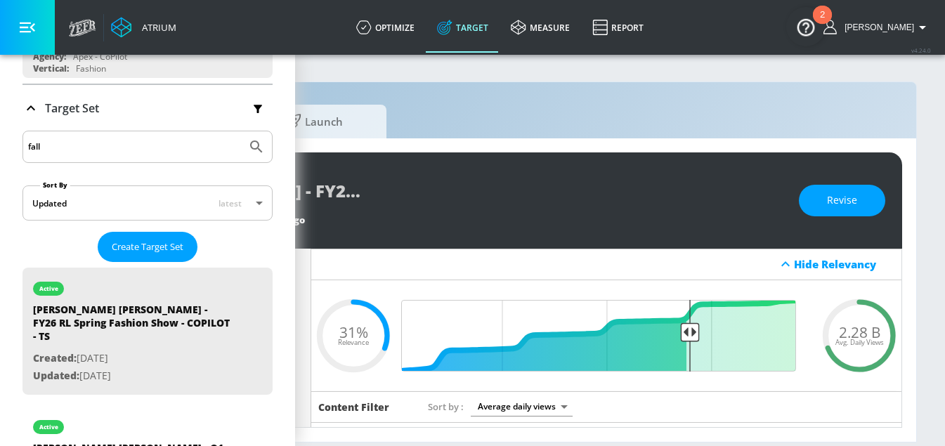
scroll to position [208, 0]
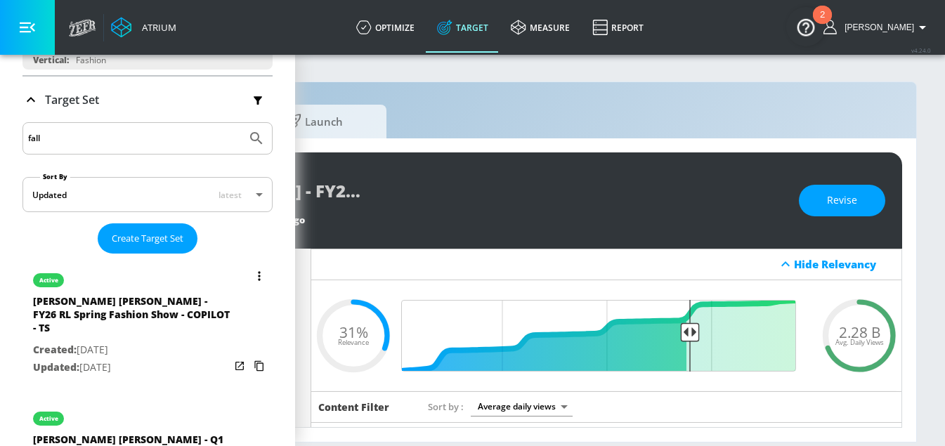
click at [183, 323] on div "[PERSON_NAME] [PERSON_NAME] - FY26 RL Spring Fashion Show - COPILOT - TS" at bounding box center [131, 317] width 197 height 47
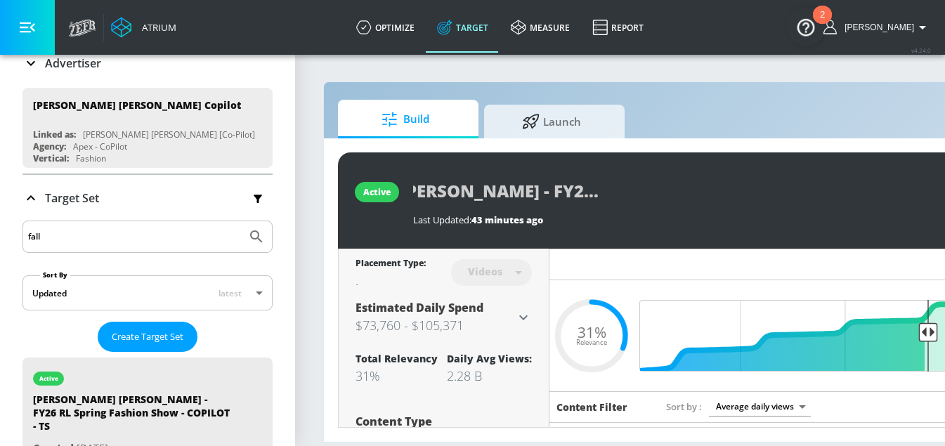
scroll to position [91, 0]
